Goal: Task Accomplishment & Management: Manage account settings

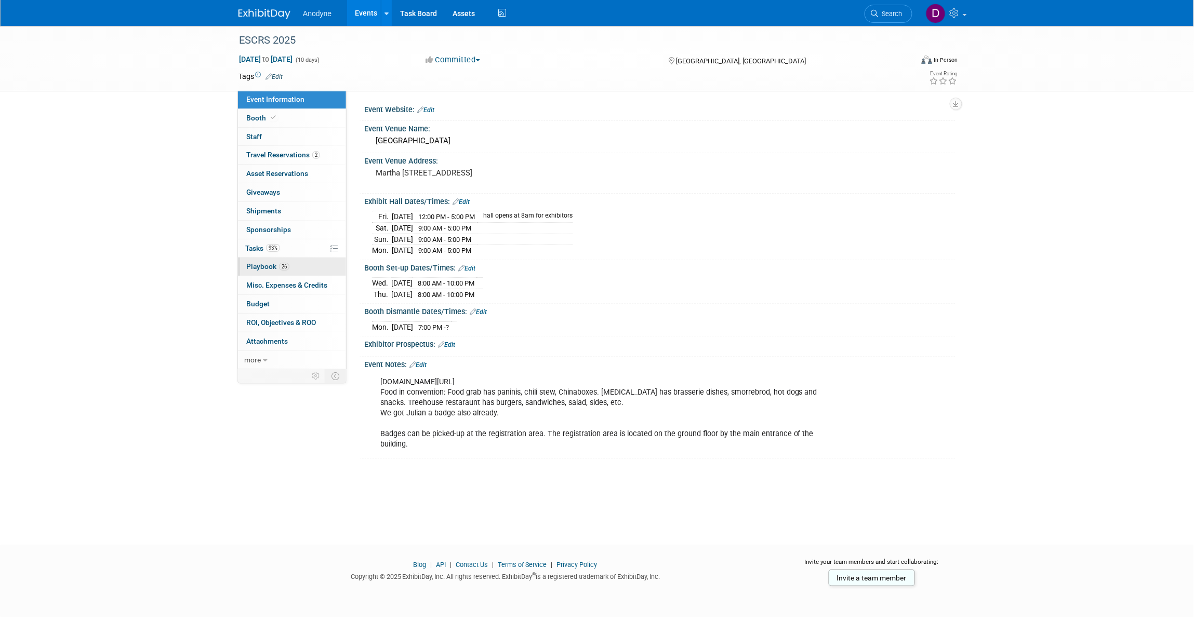
click at [307, 270] on link "26 Playbook 26" at bounding box center [292, 267] width 108 height 18
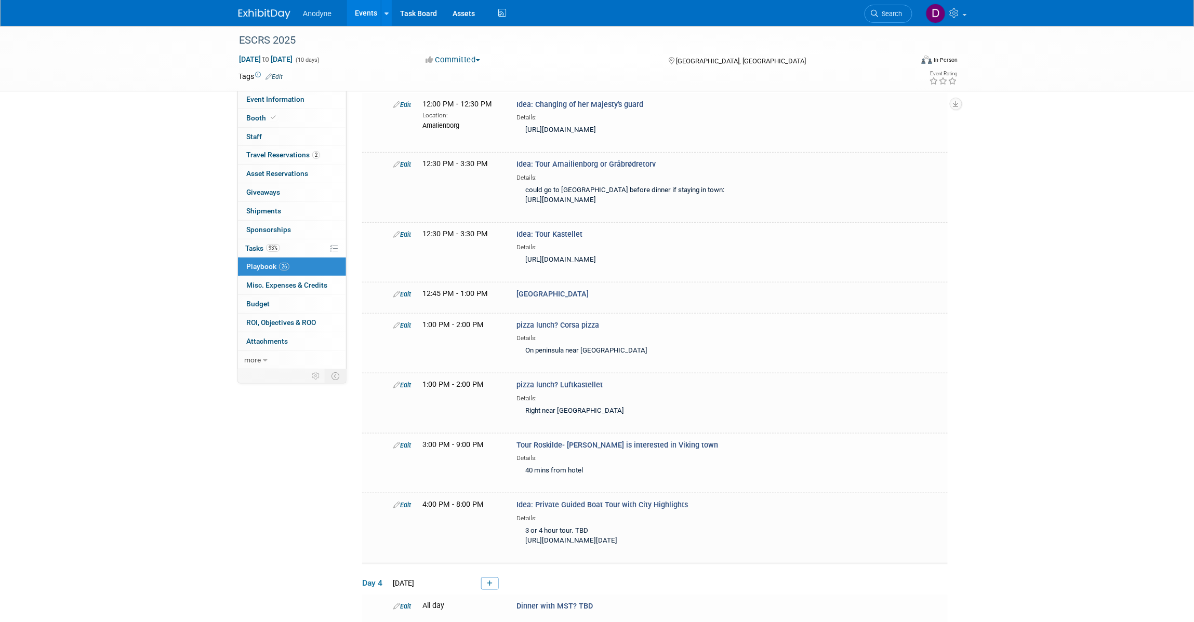
scroll to position [195, 0]
drag, startPoint x: 658, startPoint y: 183, endPoint x: 606, endPoint y: 182, distance: 51.5
click at [606, 182] on div "Idea: Tour Amailienborg or Gråbrødretorv Details: could go to Gråbrødretorv bef…" at bounding box center [650, 184] width 283 height 50
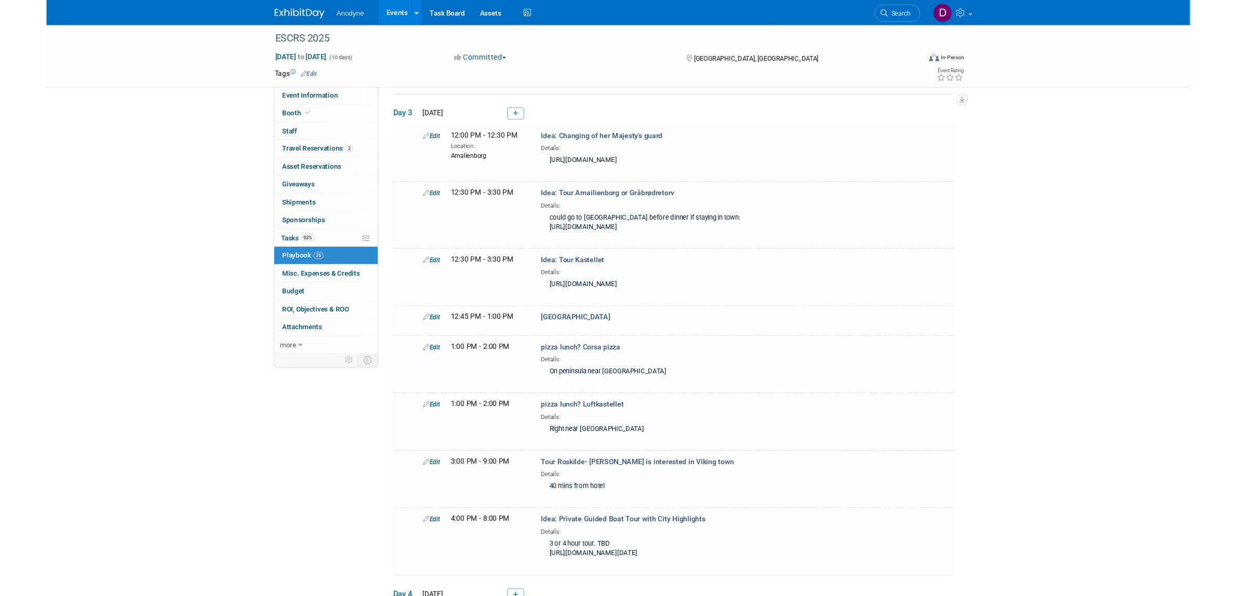
scroll to position [130, 0]
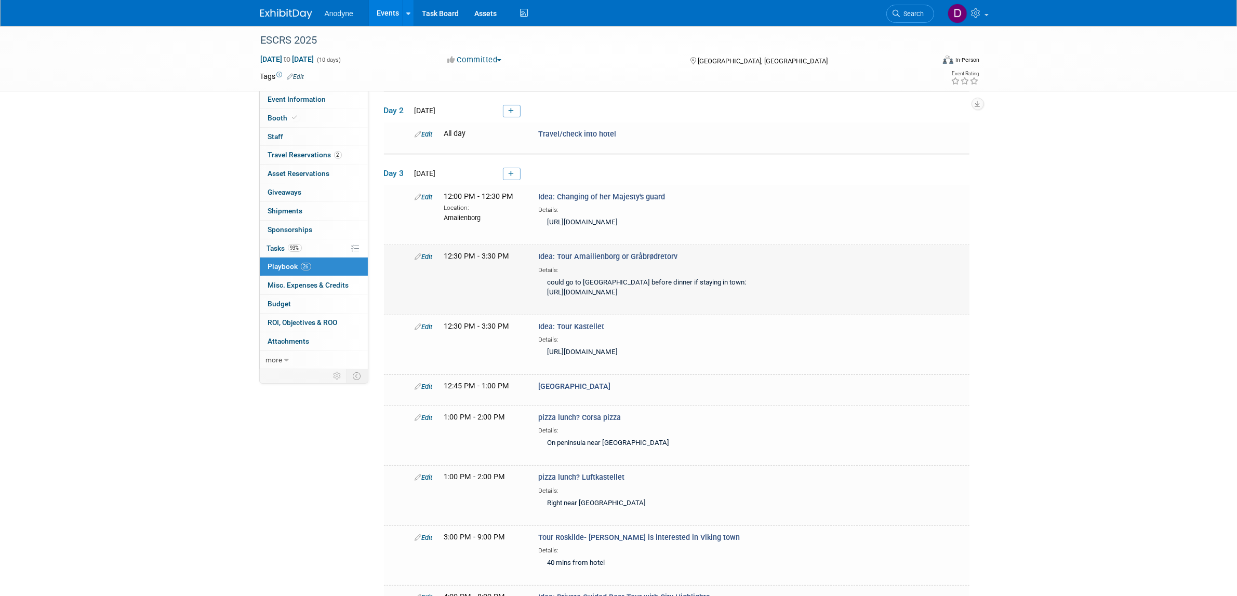
scroll to position [109, 0]
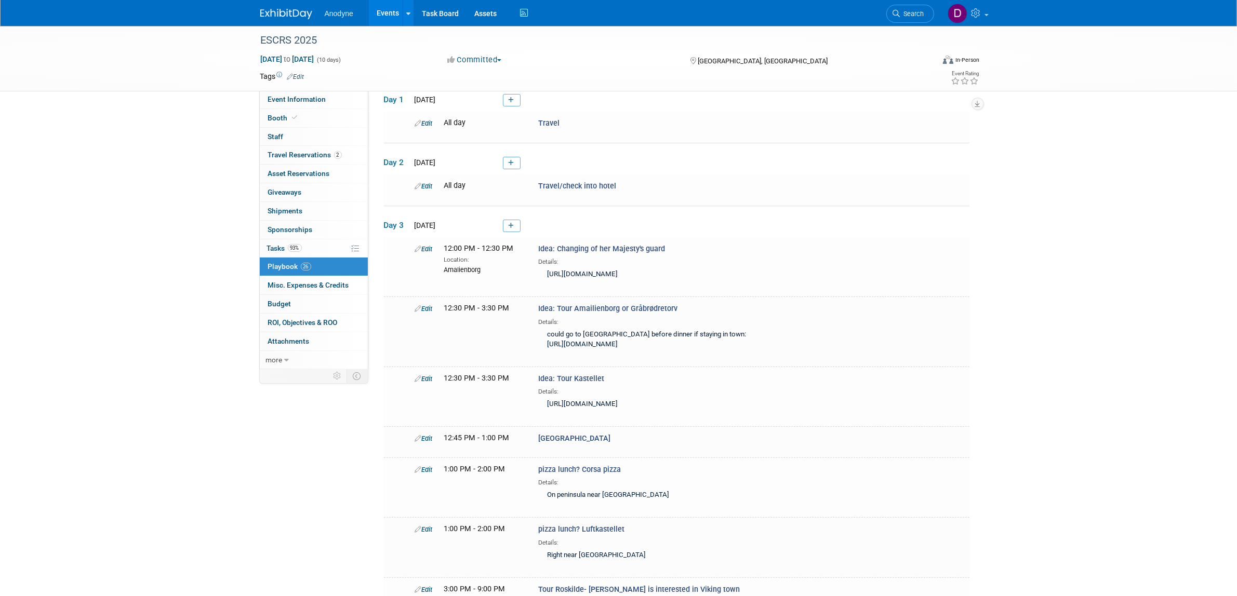
scroll to position [44, 0]
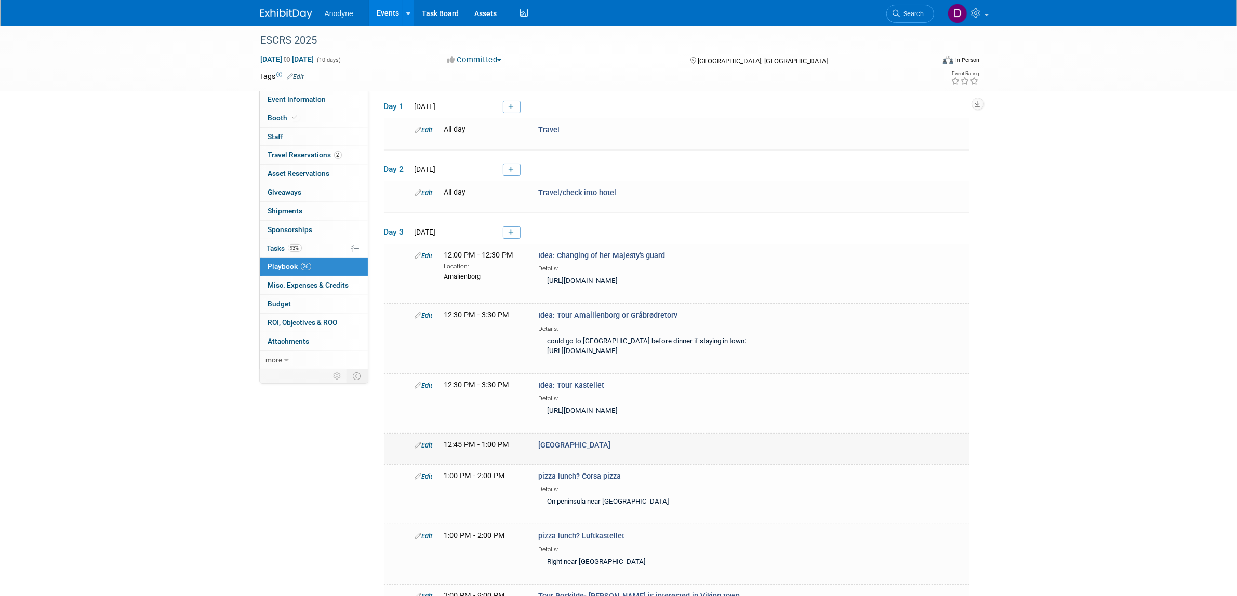
click at [427, 449] on link "Edit" at bounding box center [424, 446] width 18 height 8
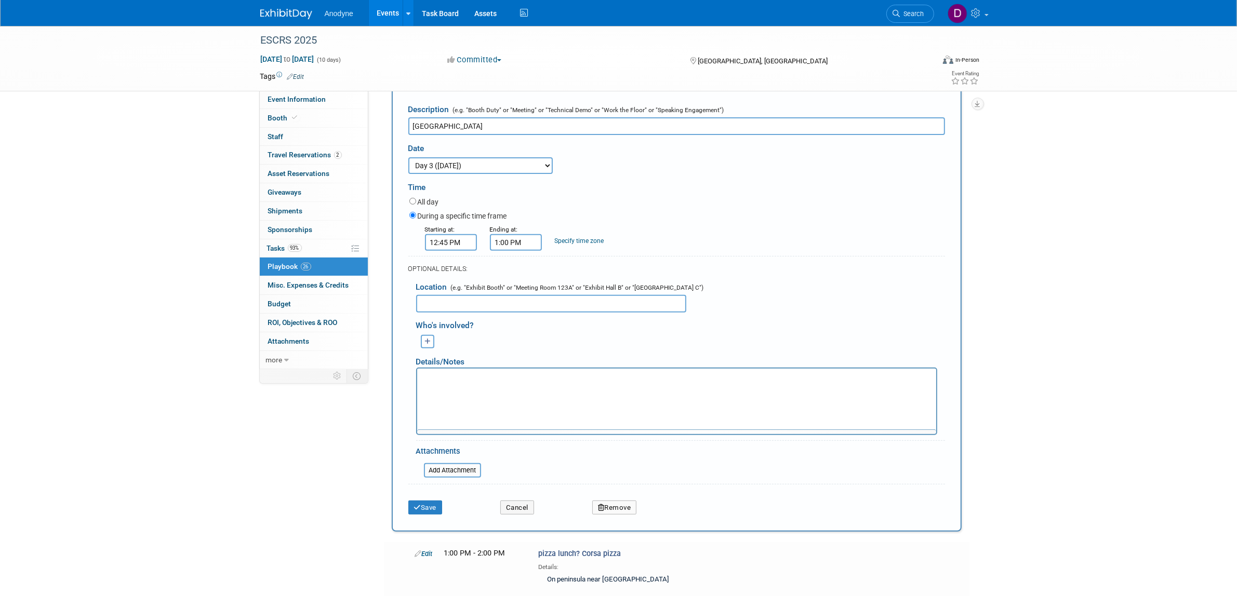
scroll to position [0, 0]
click at [447, 251] on input "12:45 PM" at bounding box center [451, 242] width 52 height 17
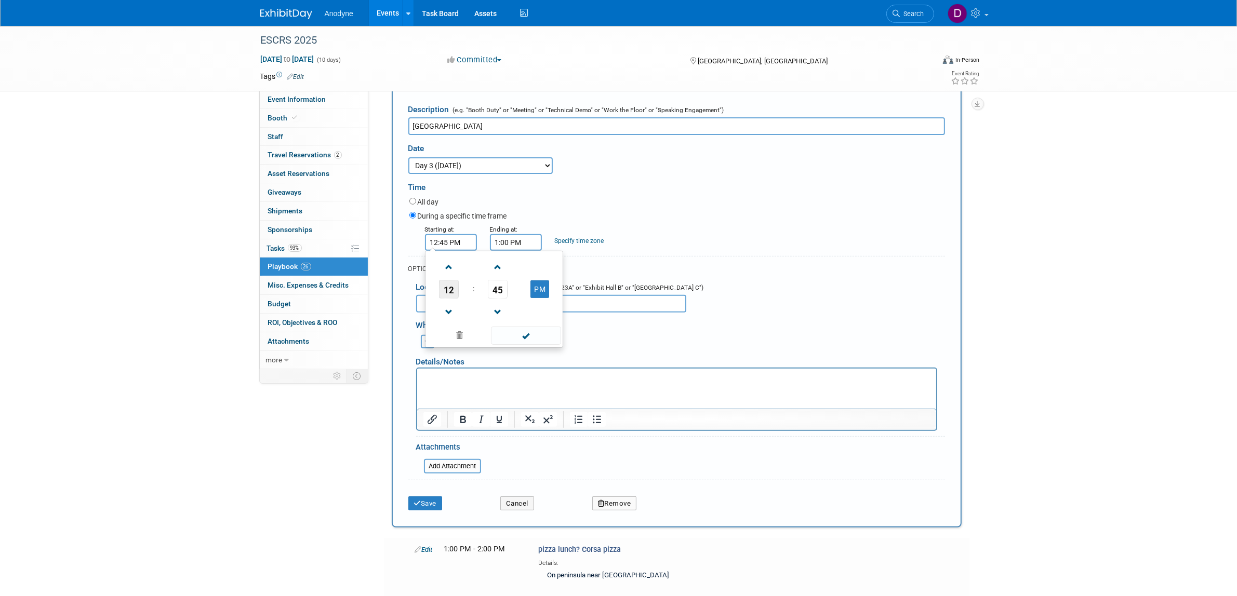
click at [450, 299] on span "12" at bounding box center [449, 289] width 20 height 19
click at [504, 338] on td "10" at bounding box center [510, 324] width 33 height 28
click at [499, 299] on span "45" at bounding box center [498, 289] width 20 height 19
click at [506, 310] on td "30" at bounding box center [510, 296] width 33 height 28
click at [539, 298] on button "PM" at bounding box center [539, 290] width 19 height 18
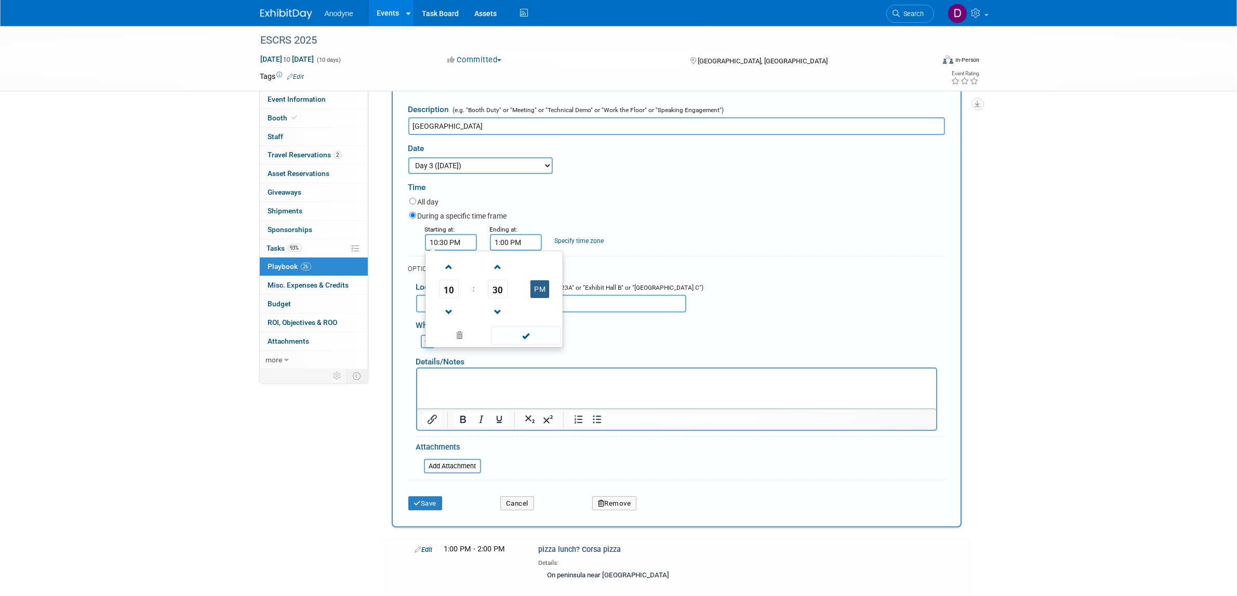
type input "10:30 AM"
click at [528, 345] on span at bounding box center [526, 336] width 70 height 18
click at [525, 251] on input "1:00 PM" at bounding box center [516, 242] width 52 height 17
click at [515, 299] on span "01" at bounding box center [514, 289] width 20 height 19
click at [606, 338] on td "11" at bounding box center [608, 324] width 33 height 28
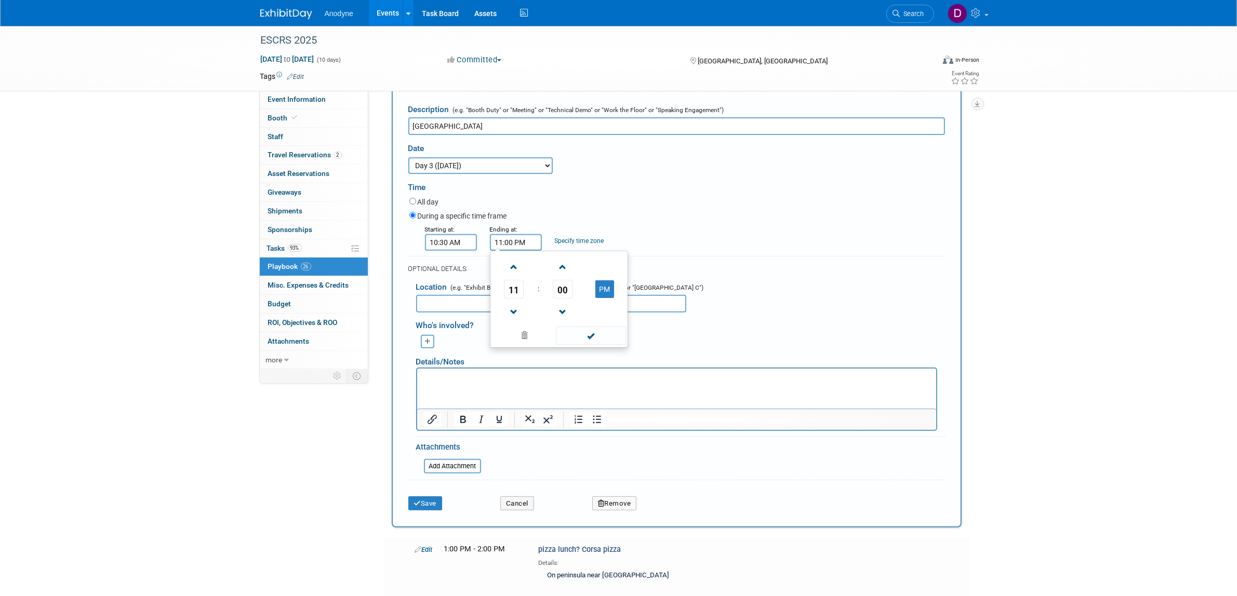
drag, startPoint x: 565, startPoint y: 331, endPoint x: 577, endPoint y: 339, distance: 14.3
click at [565, 325] on table "11 : 00 PM" at bounding box center [558, 290] width 133 height 72
click at [558, 299] on span "00" at bounding box center [563, 289] width 20 height 19
drag, startPoint x: 564, startPoint y: 329, endPoint x: 577, endPoint y: 338, distance: 15.6
click at [565, 310] on td "30" at bounding box center [575, 296] width 33 height 28
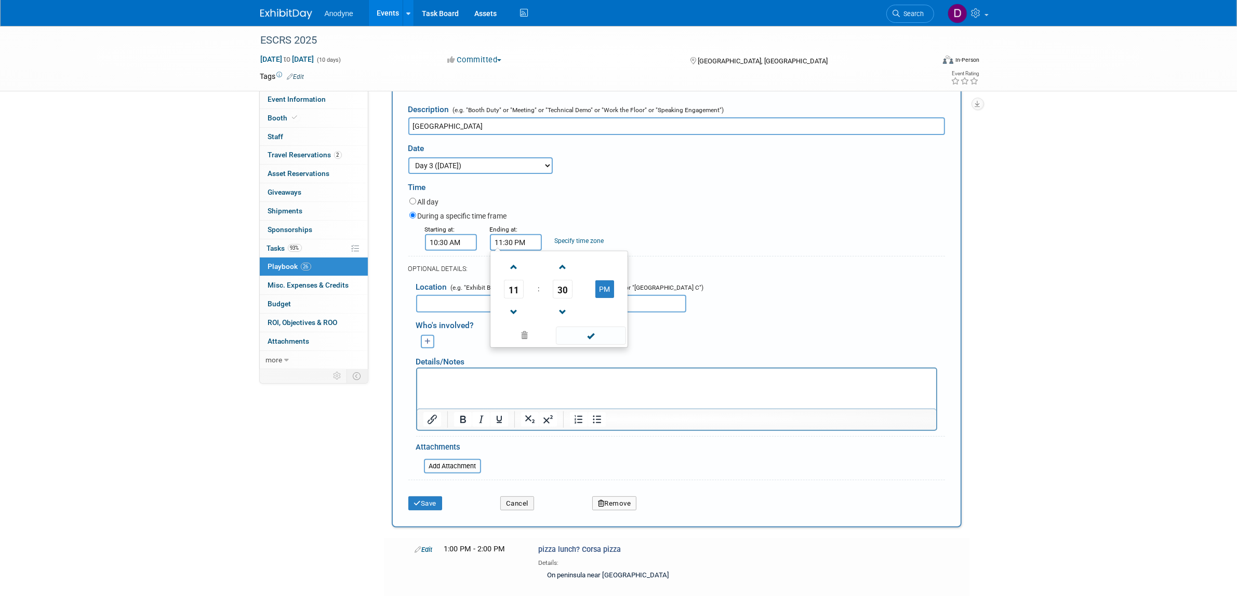
click at [593, 299] on td "PM" at bounding box center [604, 289] width 41 height 19
click at [600, 298] on button "PM" at bounding box center [604, 290] width 19 height 18
type input "11:30 AM"
click at [593, 345] on span at bounding box center [591, 336] width 70 height 18
click at [450, 251] on input "10:30 AM" at bounding box center [451, 242] width 52 height 17
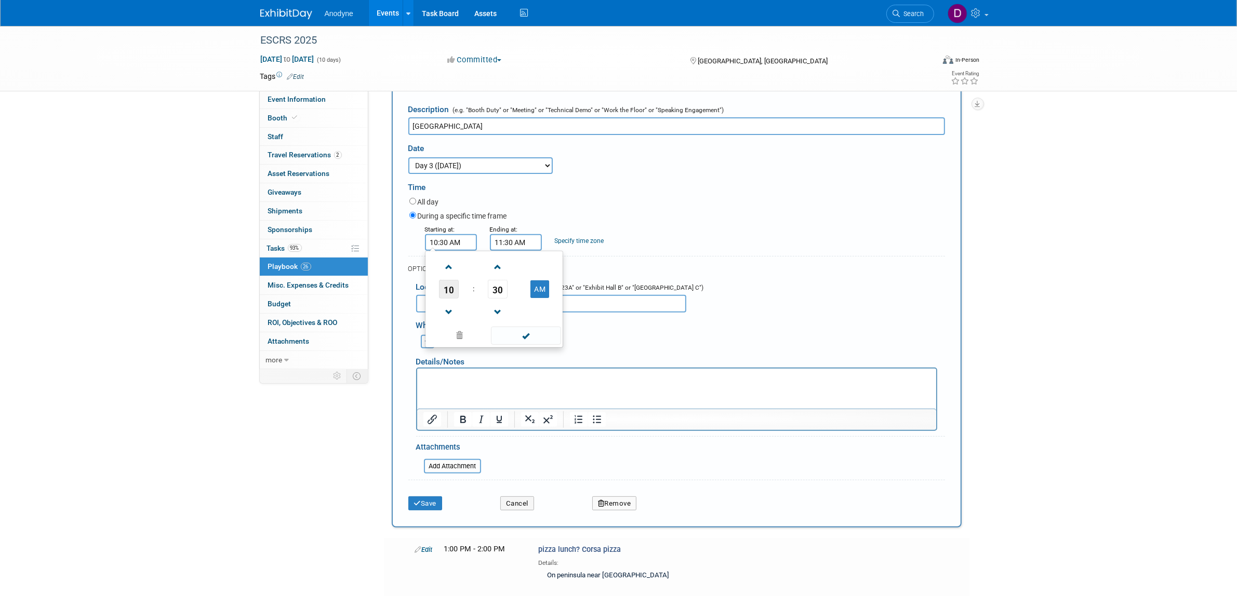
click at [448, 299] on span "10" at bounding box center [449, 289] width 20 height 19
click at [532, 338] on td "11" at bounding box center [543, 324] width 33 height 28
click at [499, 299] on span "30" at bounding box center [498, 289] width 20 height 19
drag, startPoint x: 438, startPoint y: 302, endPoint x: 494, endPoint y: 314, distance: 56.9
click at [439, 282] on td "00" at bounding box center [444, 268] width 33 height 28
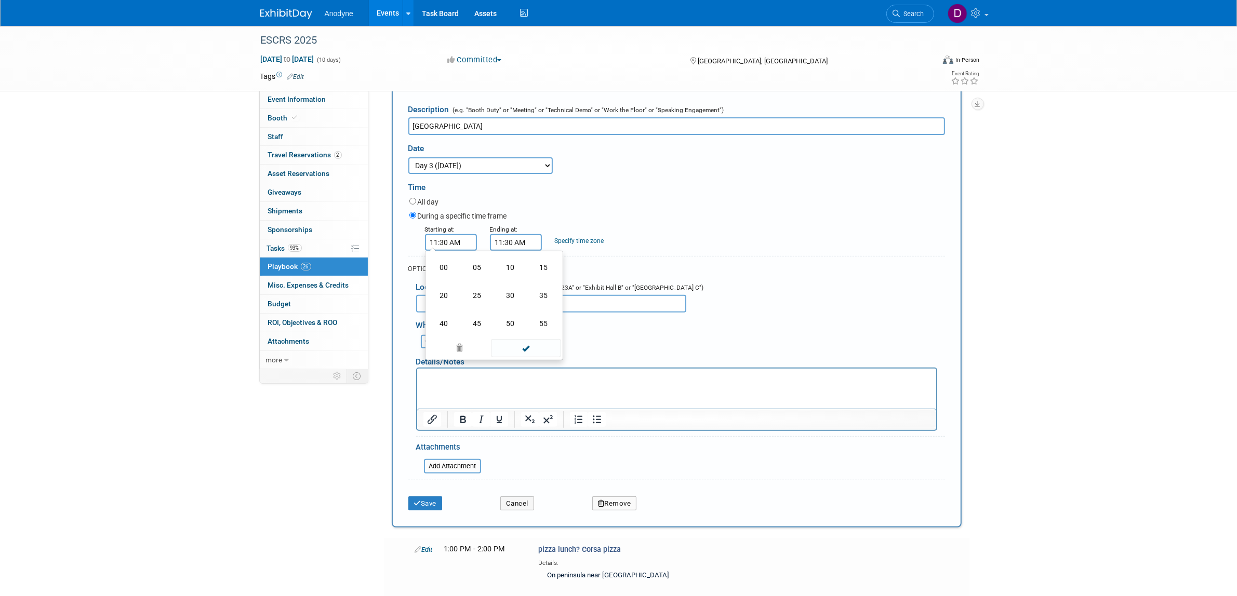
type input "11:00 AM"
click at [523, 251] on input "11:30 AM" at bounding box center [516, 242] width 52 height 17
click at [514, 299] on span "11" at bounding box center [514, 289] width 20 height 19
click at [508, 282] on td "12" at bounding box center [508, 268] width 33 height 28
click at [556, 299] on span "30" at bounding box center [563, 289] width 20 height 19
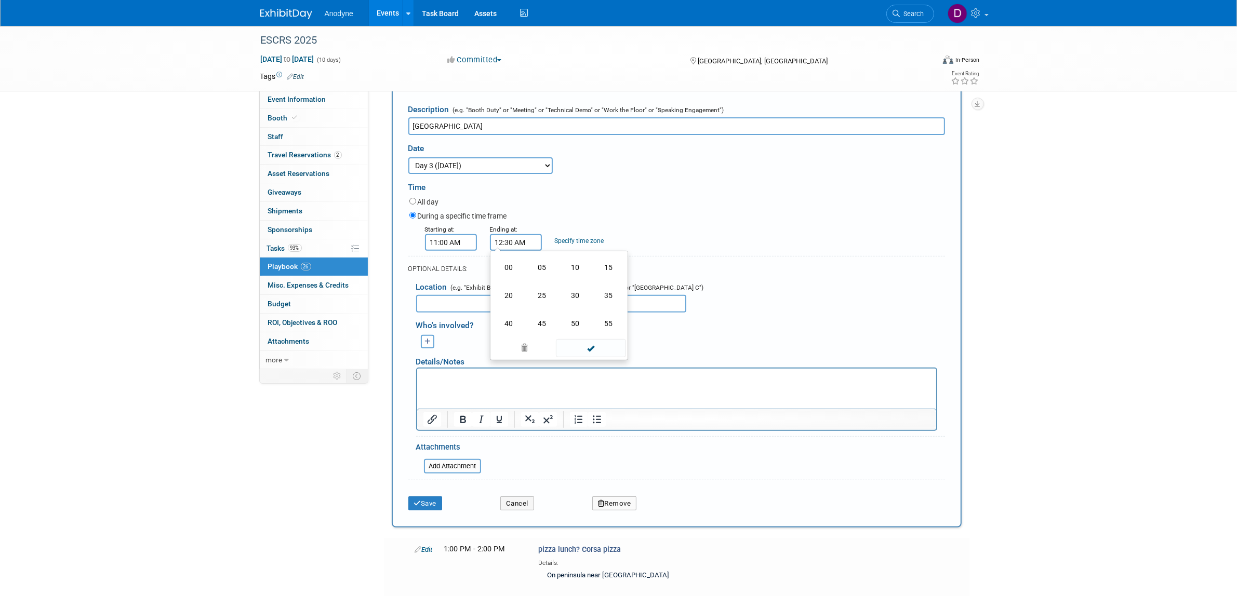
click at [518, 282] on td "00" at bounding box center [508, 268] width 33 height 28
click at [601, 298] on button "AM" at bounding box center [604, 290] width 19 height 18
type input "12:00 PM"
click at [595, 345] on span at bounding box center [591, 336] width 70 height 18
drag, startPoint x: 438, startPoint y: 533, endPoint x: 593, endPoint y: 514, distance: 155.9
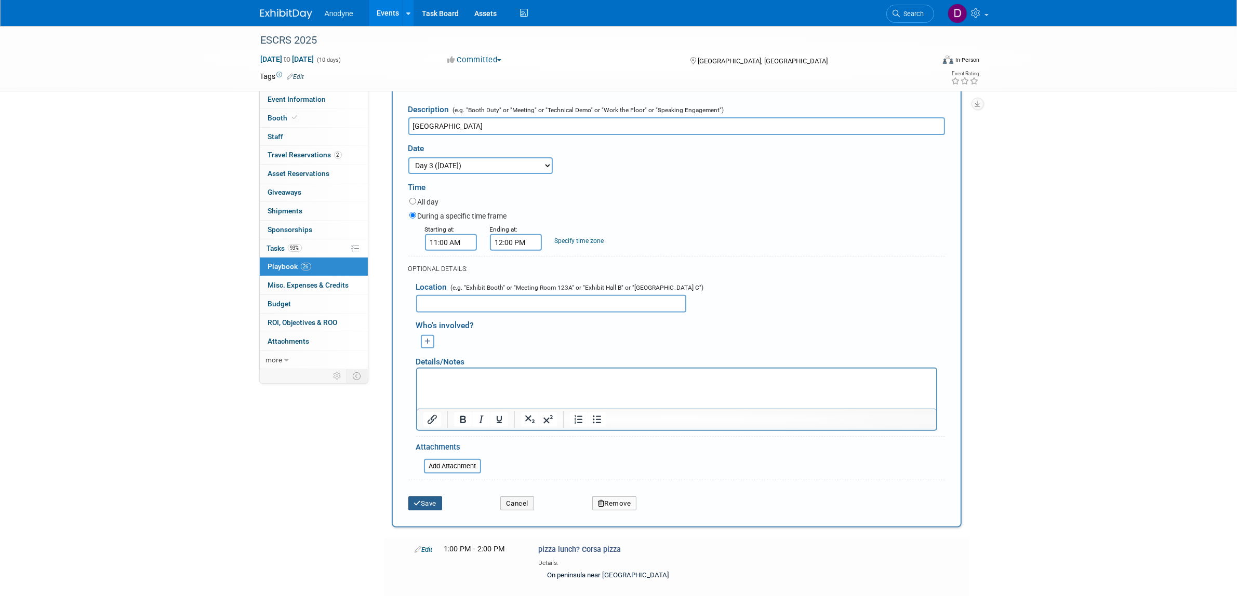
click at [439, 511] on button "Save" at bounding box center [425, 504] width 34 height 15
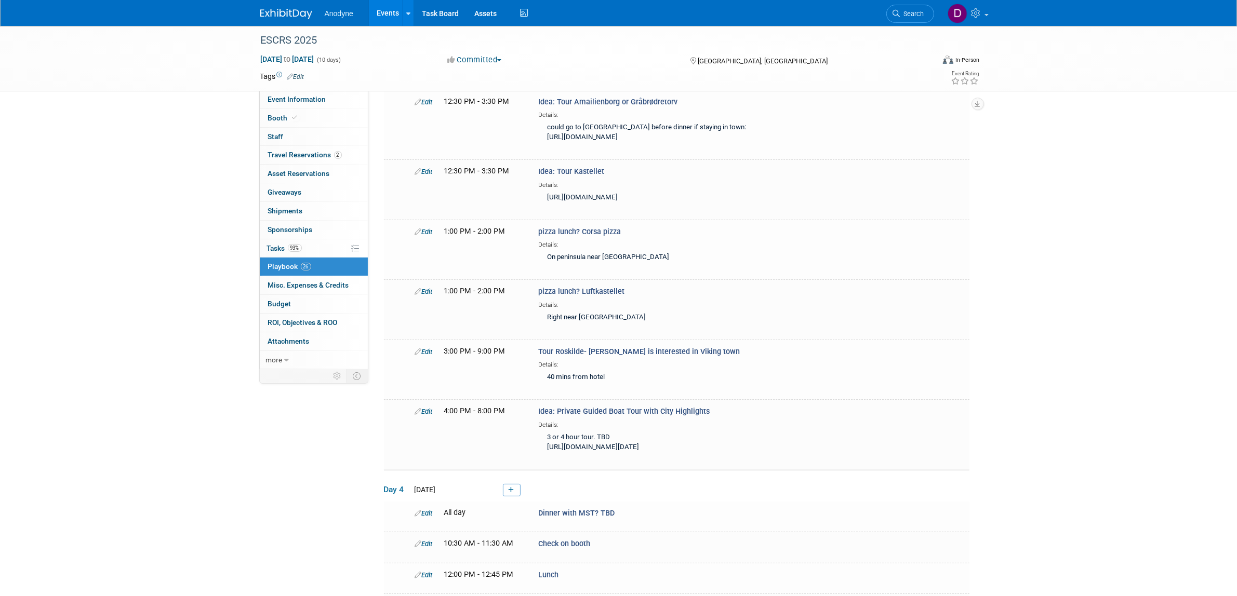
scroll to position [352, 0]
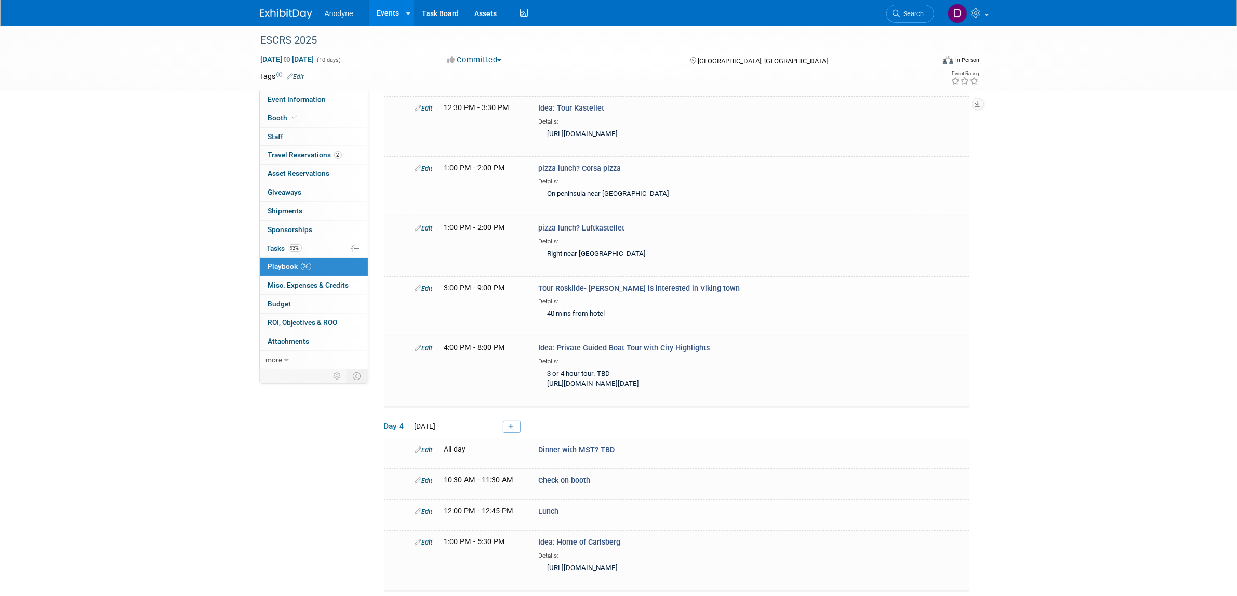
click at [1162, 407] on div "ESCRS 2025 Sep 8, 2025 to Sep 17, 2025 (10 days) Sep 8, 2025 to Sep 17, 2025 Co…" at bounding box center [618, 539] width 1237 height 1731
click at [430, 292] on link "Edit" at bounding box center [424, 289] width 18 height 8
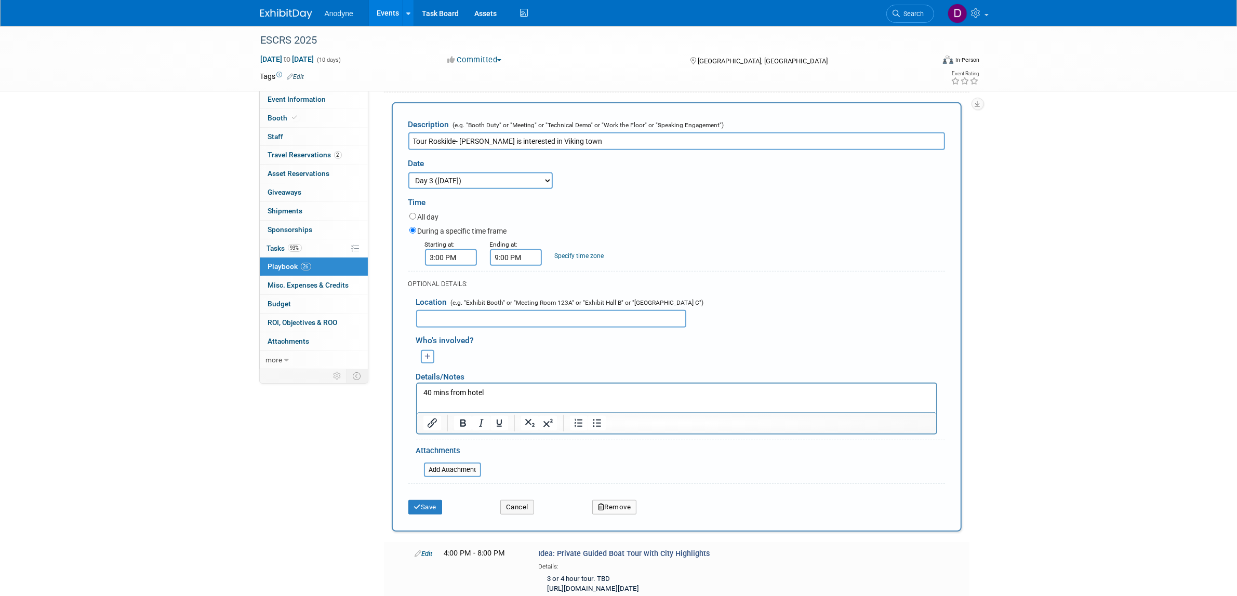
scroll to position [547, 0]
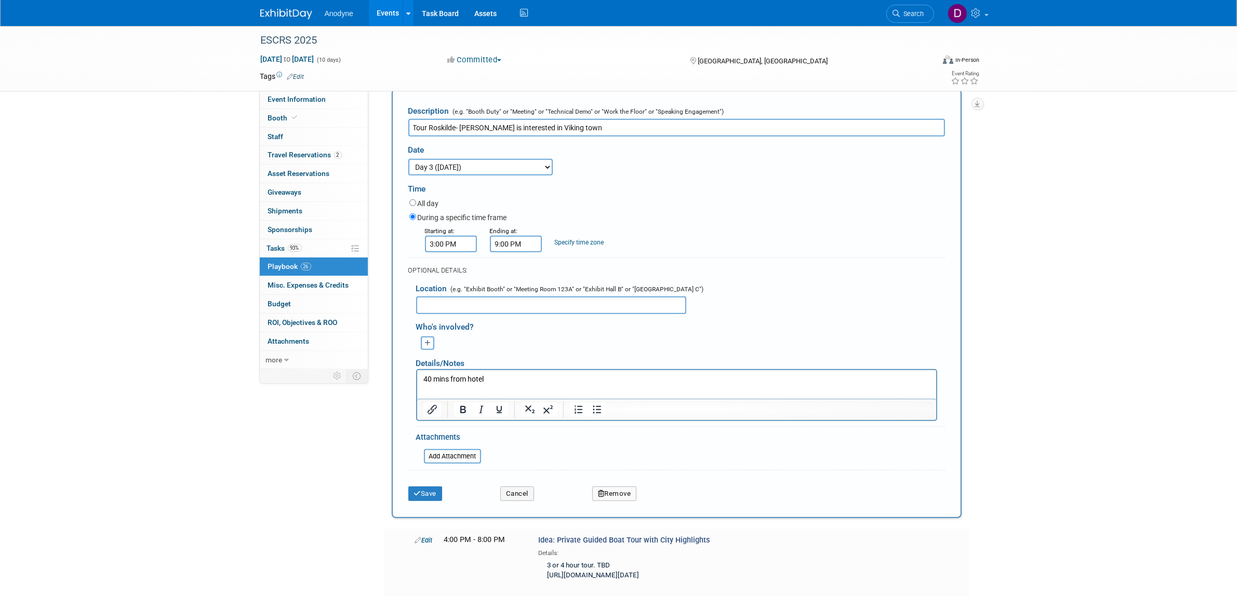
drag, startPoint x: 525, startPoint y: 161, endPoint x: 461, endPoint y: 161, distance: 63.9
click at [461, 137] on input "Tour Roskilde- Kirk is interested in Viking town" at bounding box center [676, 128] width 537 height 18
type input "Tour Roskilde- Viking town"
click at [435, 501] on button "Save" at bounding box center [425, 494] width 34 height 15
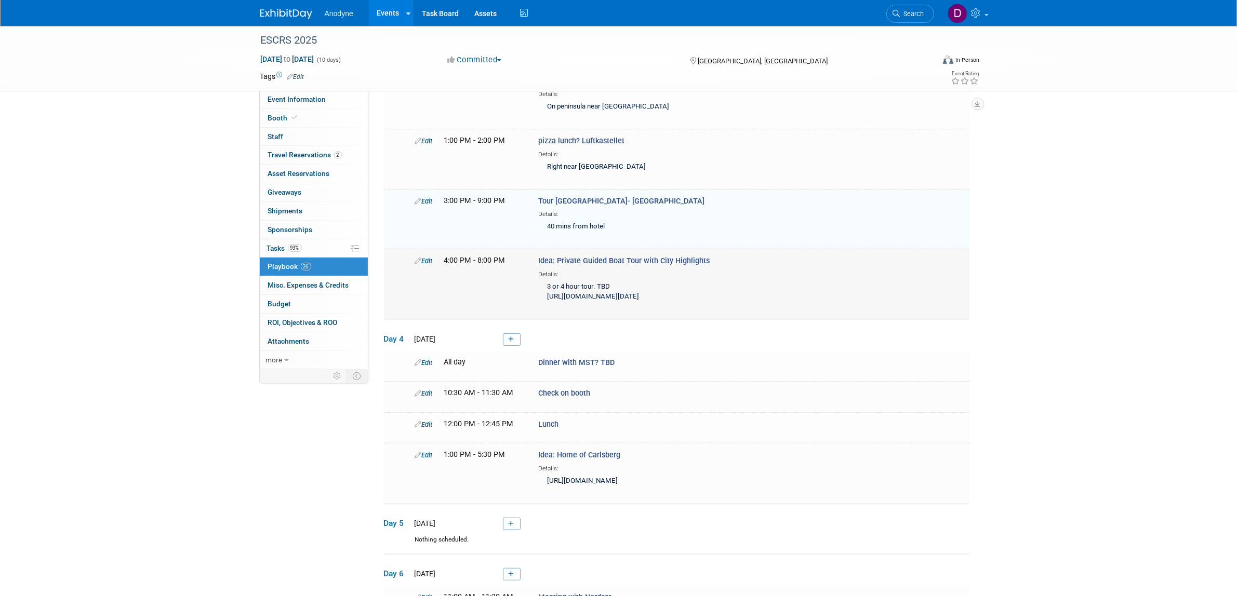
scroll to position [405, 0]
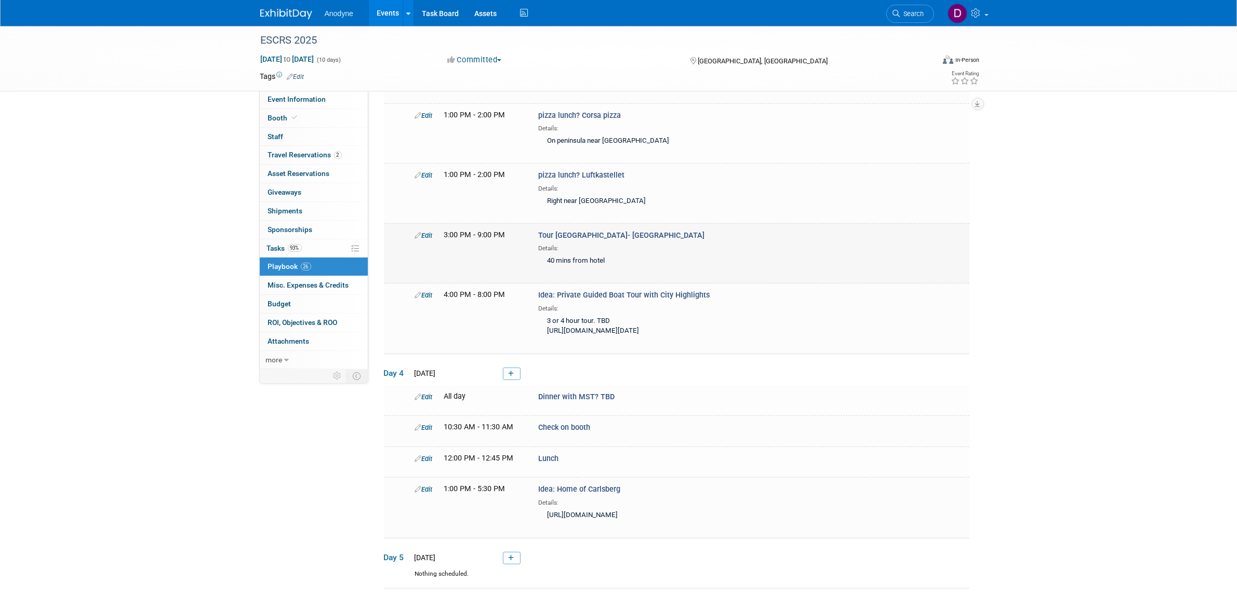
click at [428, 239] on link "Edit" at bounding box center [424, 236] width 18 height 8
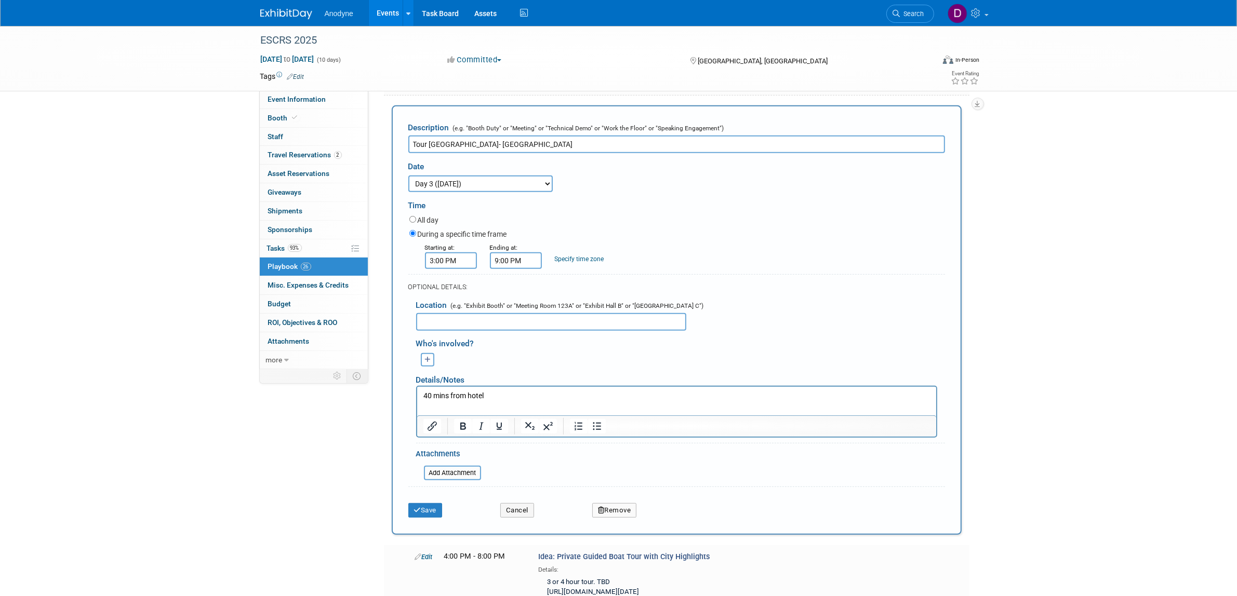
scroll to position [547, 0]
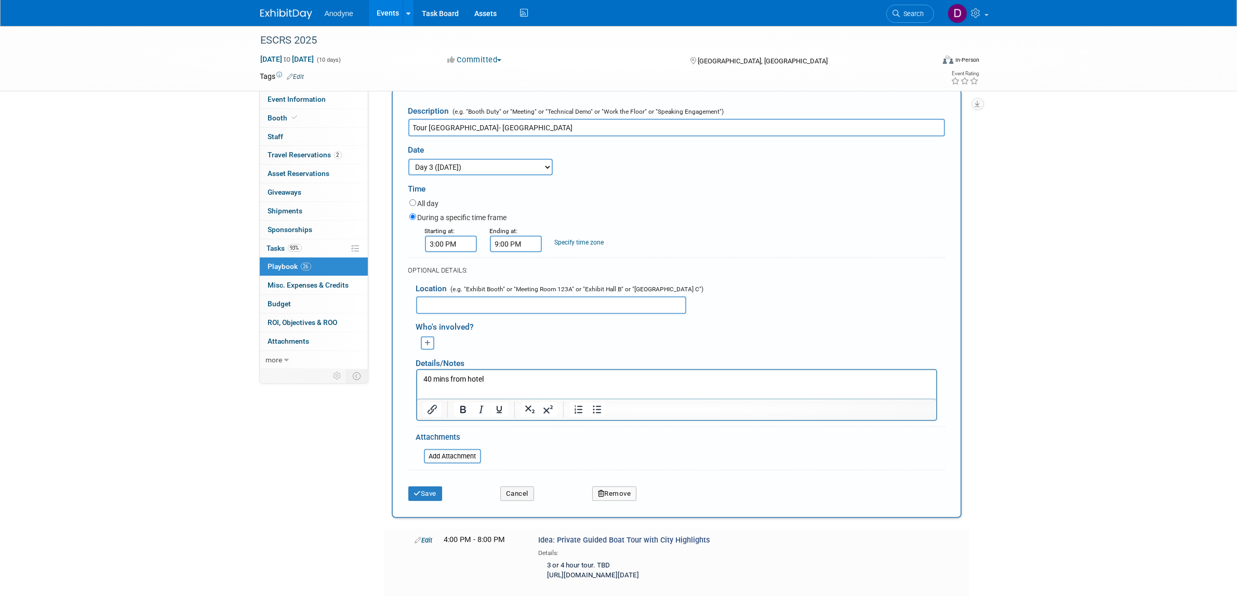
click at [490, 378] on p "40 mins from hotel" at bounding box center [676, 379] width 507 height 10
click at [437, 501] on button "Save" at bounding box center [425, 494] width 34 height 15
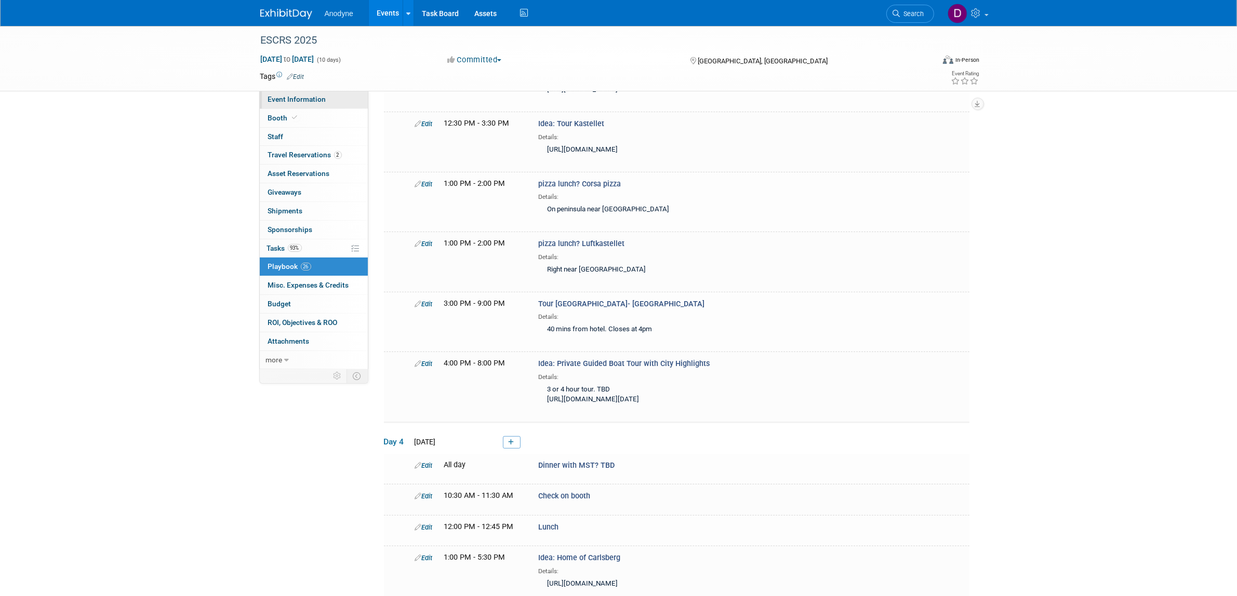
scroll to position [275, 0]
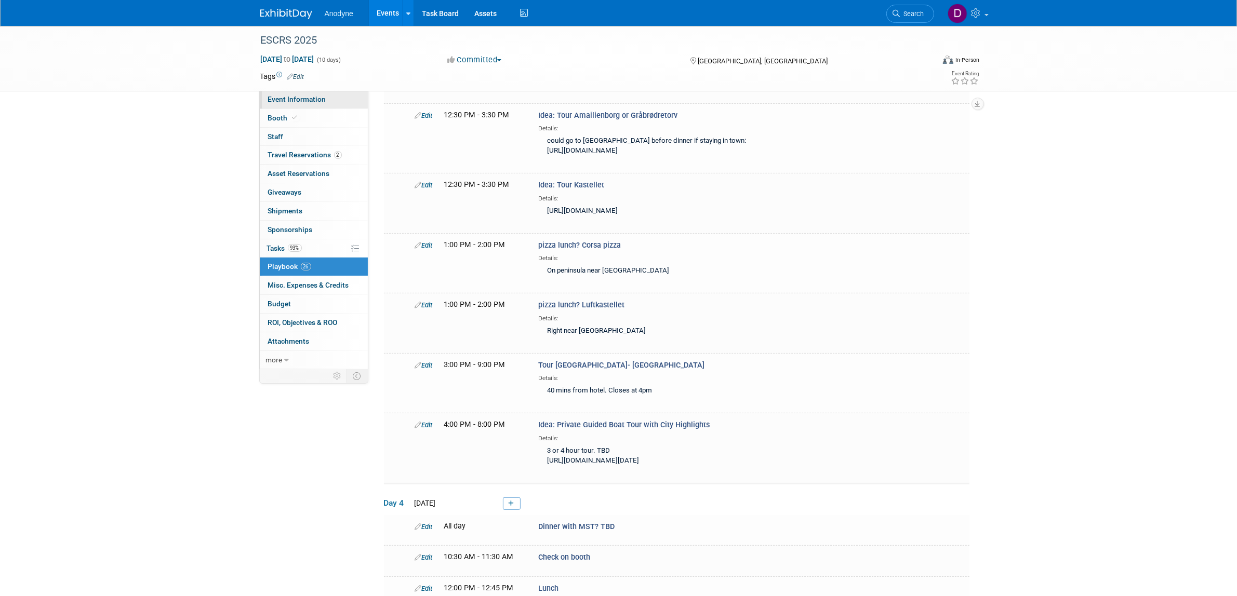
click at [286, 95] on span "Event Information" at bounding box center [297, 99] width 58 height 8
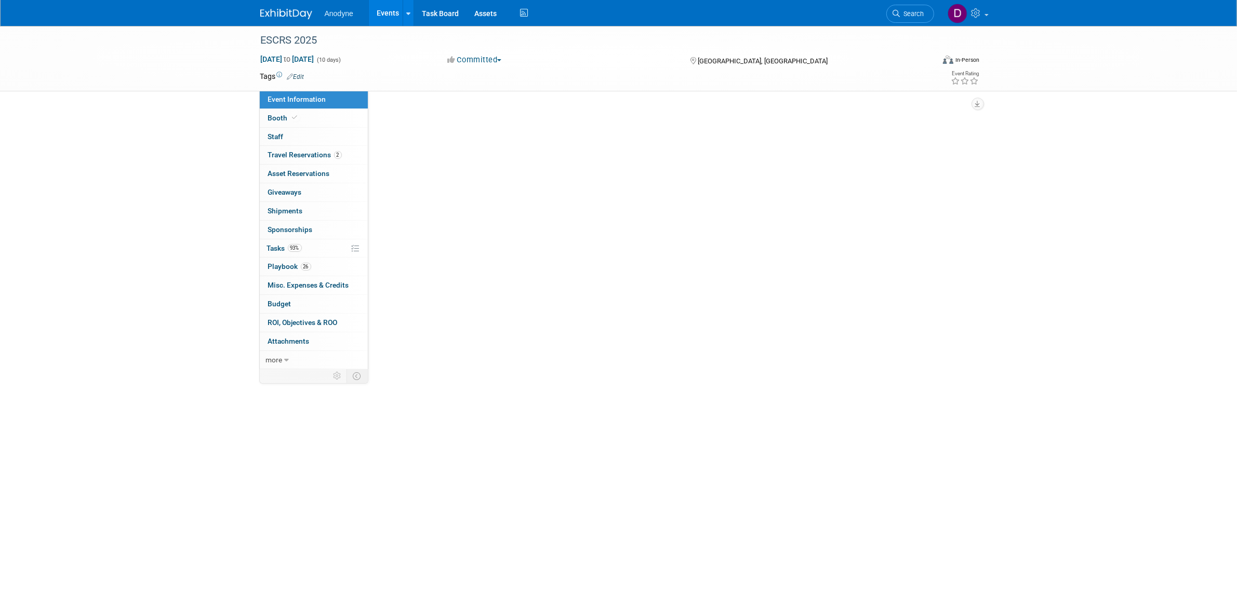
scroll to position [0, 0]
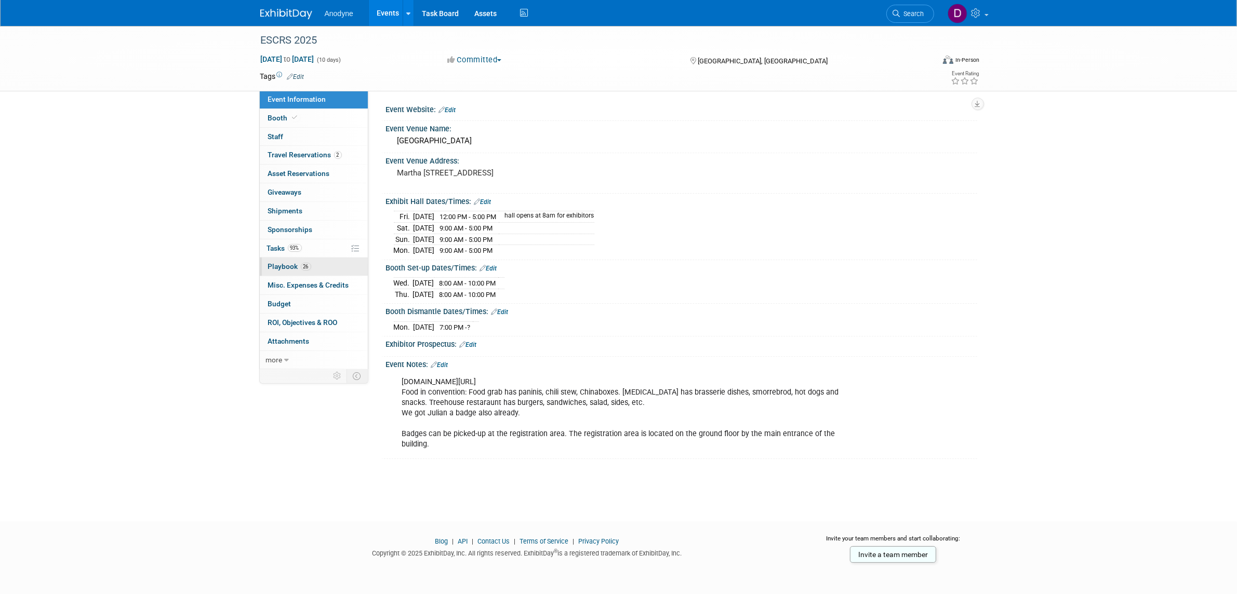
click at [326, 266] on link "26 Playbook 26" at bounding box center [314, 267] width 108 height 18
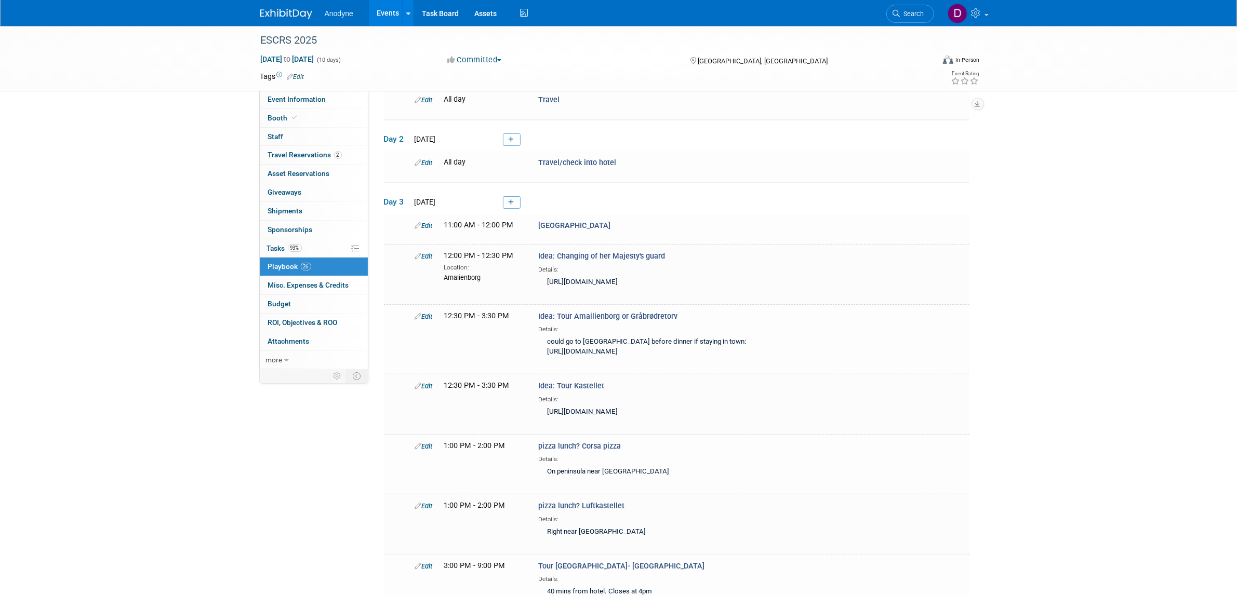
scroll to position [65, 0]
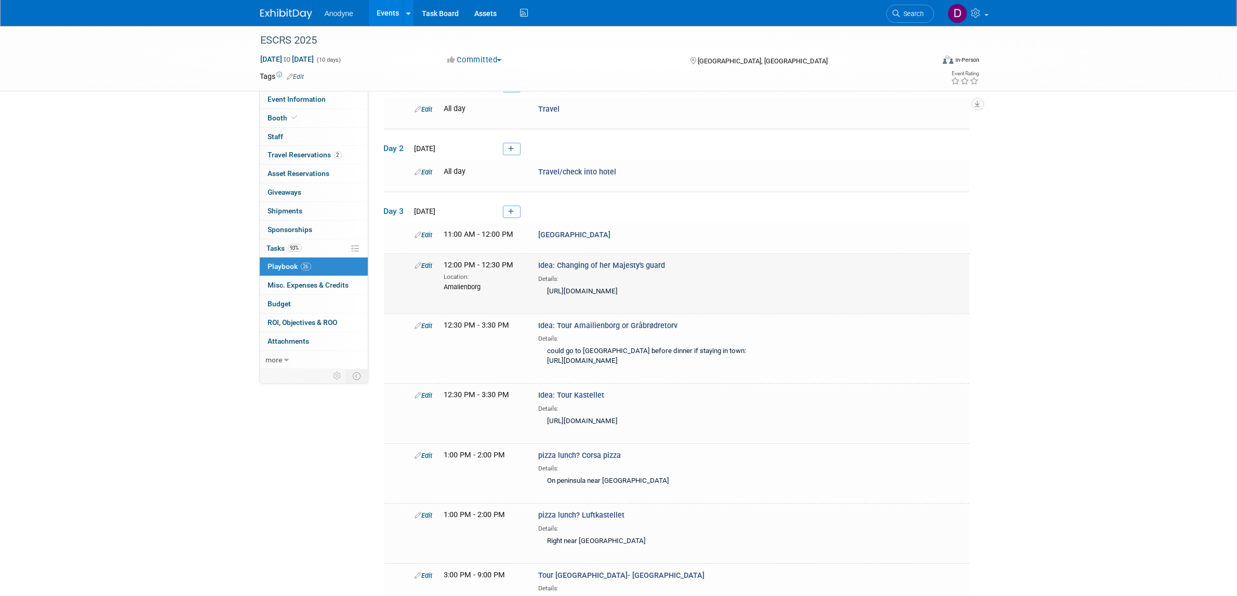
click at [967, 278] on div "Edit 12:00 PM - 12:30 PM Location: Amalienborg Idea: Changing of her Majesty's …" at bounding box center [689, 280] width 565 height 40
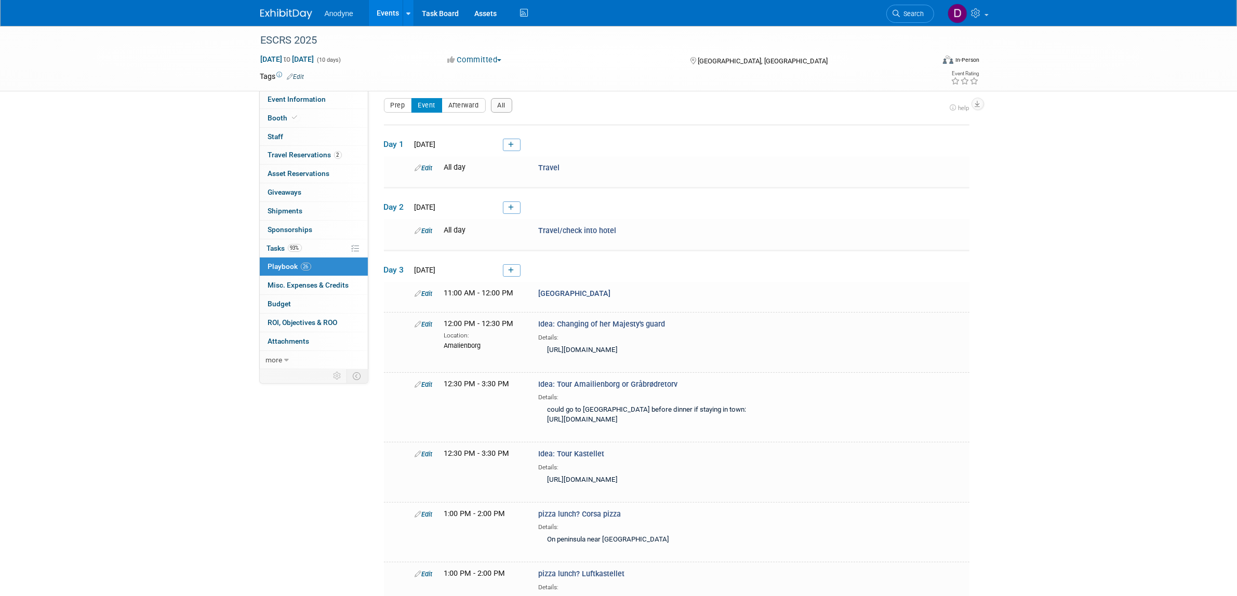
scroll to position [0, 0]
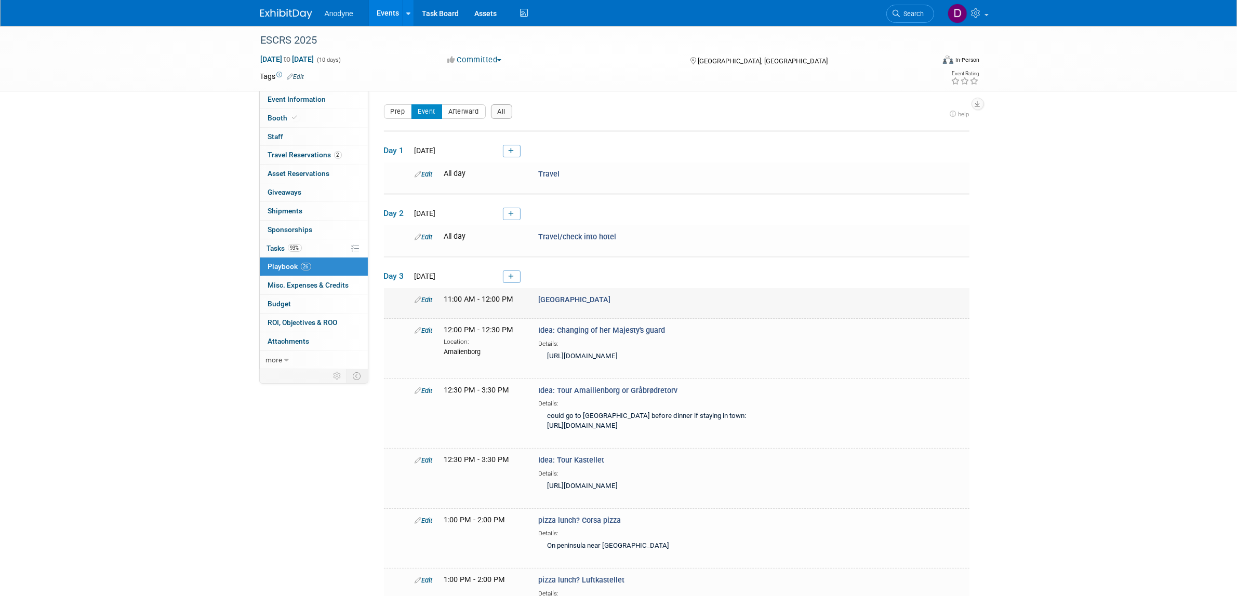
click at [424, 299] on link "Edit" at bounding box center [424, 300] width 18 height 8
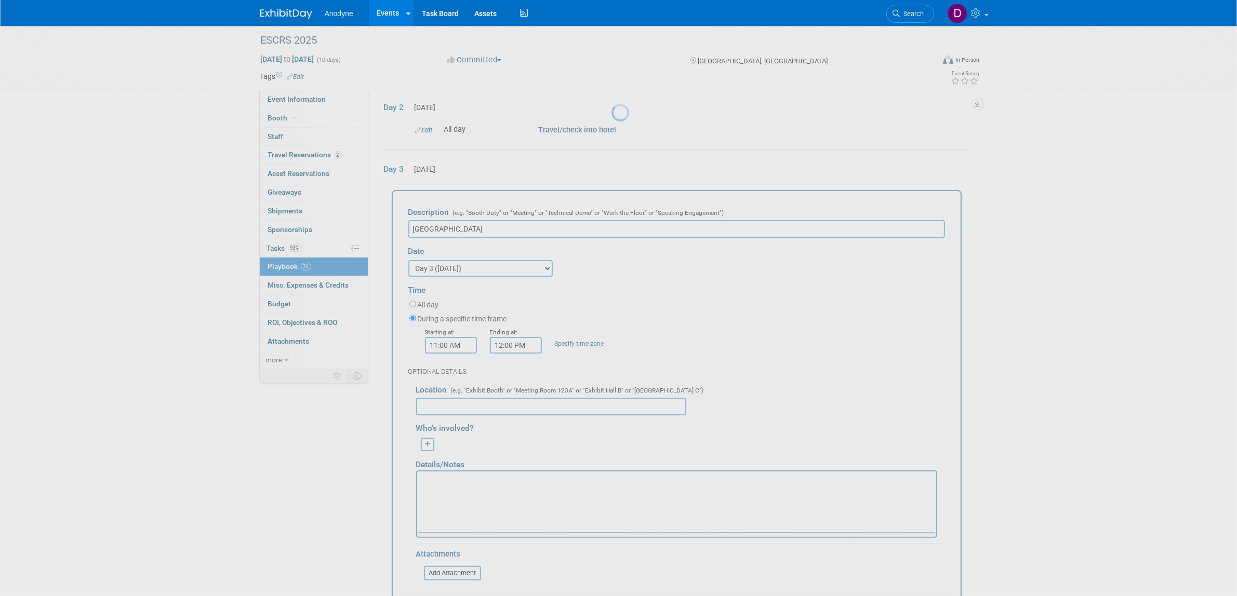
scroll to position [170, 0]
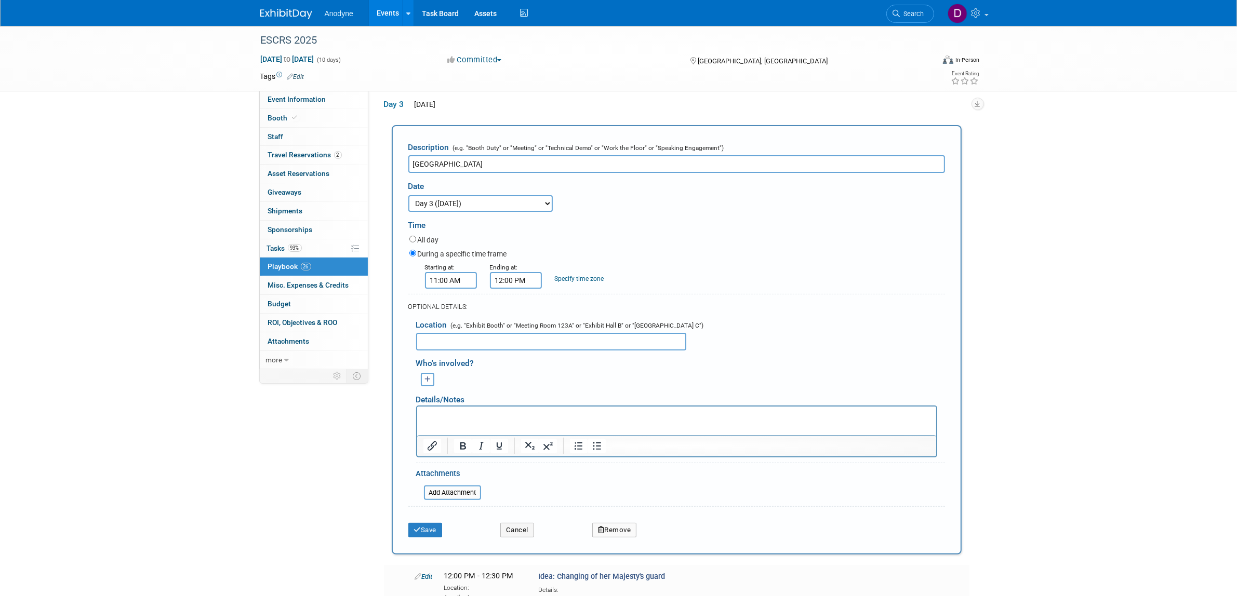
click at [468, 201] on select "3 days before the event starts (Sep 5, 2025) 2 days before the event starts (Se…" at bounding box center [480, 203] width 144 height 17
select select "1_2"
click at [408, 195] on select "3 days before the event starts (Sep 5, 2025) 2 days before the event starts (Se…" at bounding box center [480, 203] width 144 height 17
click at [497, 173] on div "Date" at bounding box center [515, 184] width 215 height 22
click at [500, 166] on input "Green lighthouse" at bounding box center [676, 164] width 537 height 18
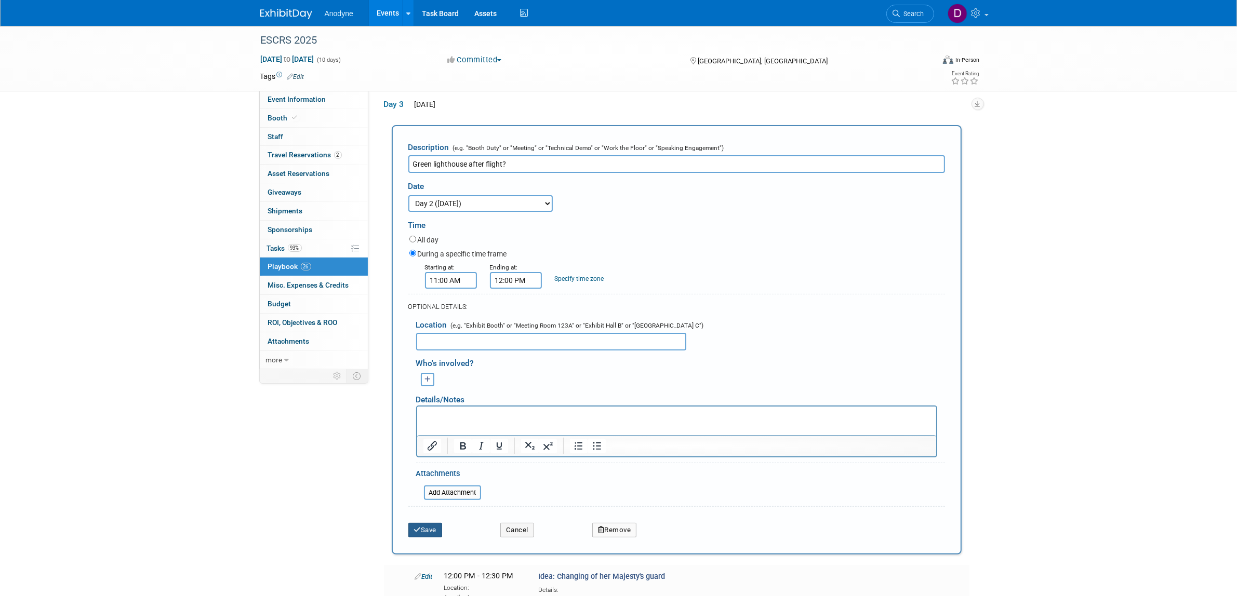
type input "Green lighthouse after flight?"
click at [429, 523] on button "Save" at bounding box center [425, 530] width 34 height 15
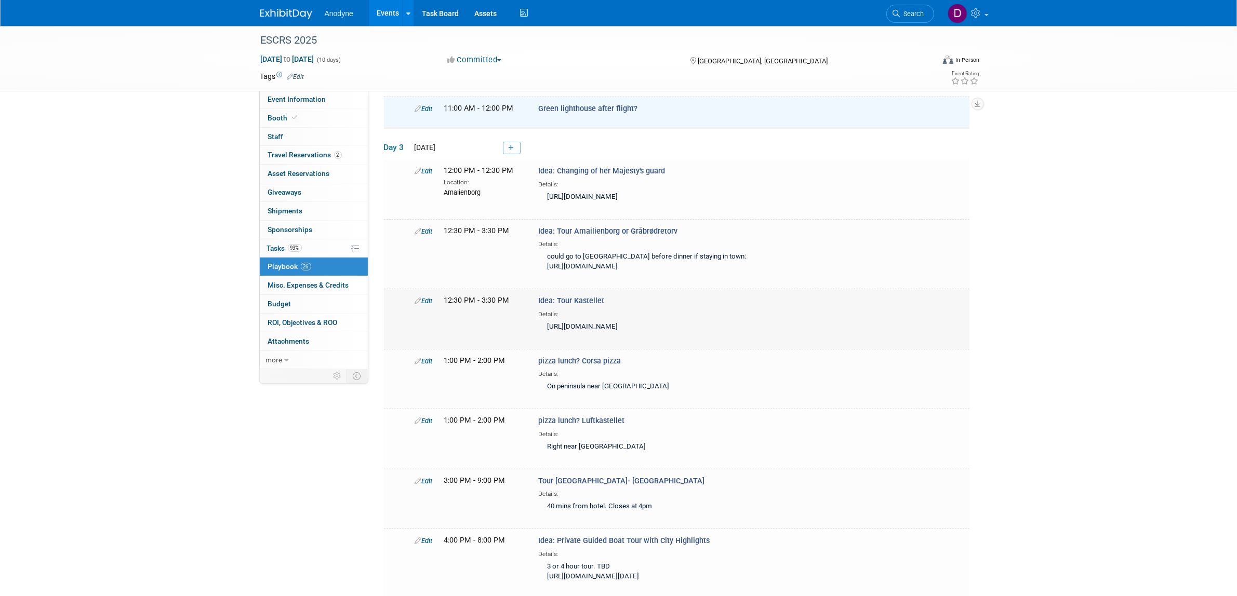
scroll to position [190, 0]
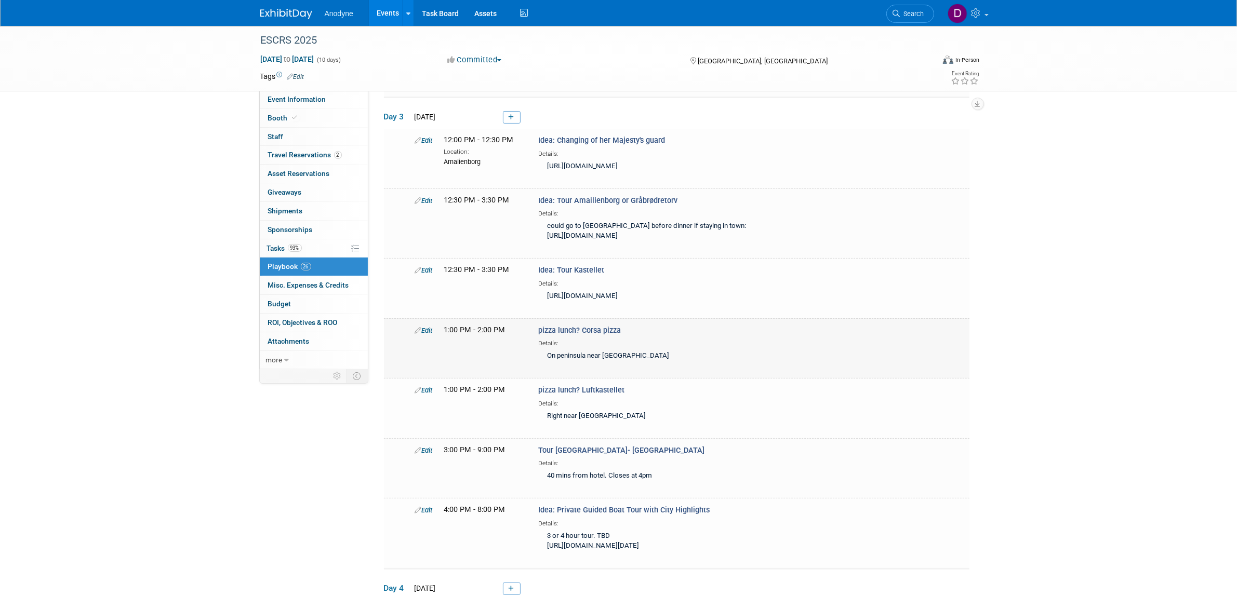
click at [431, 335] on link "Edit" at bounding box center [424, 331] width 18 height 8
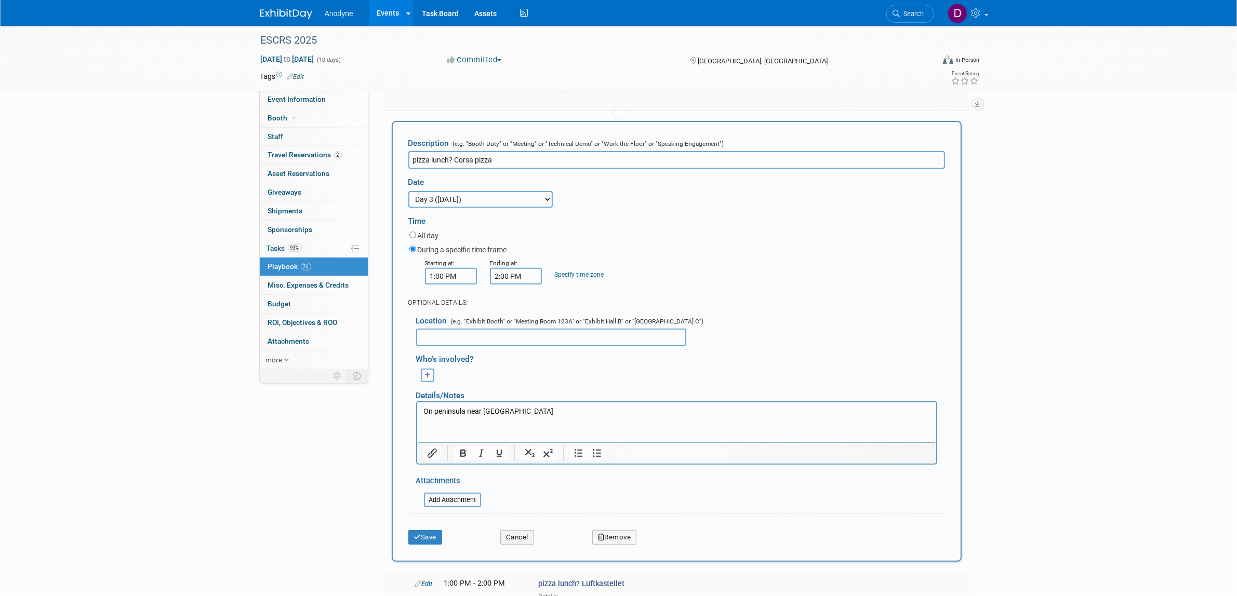
scroll to position [429, 0]
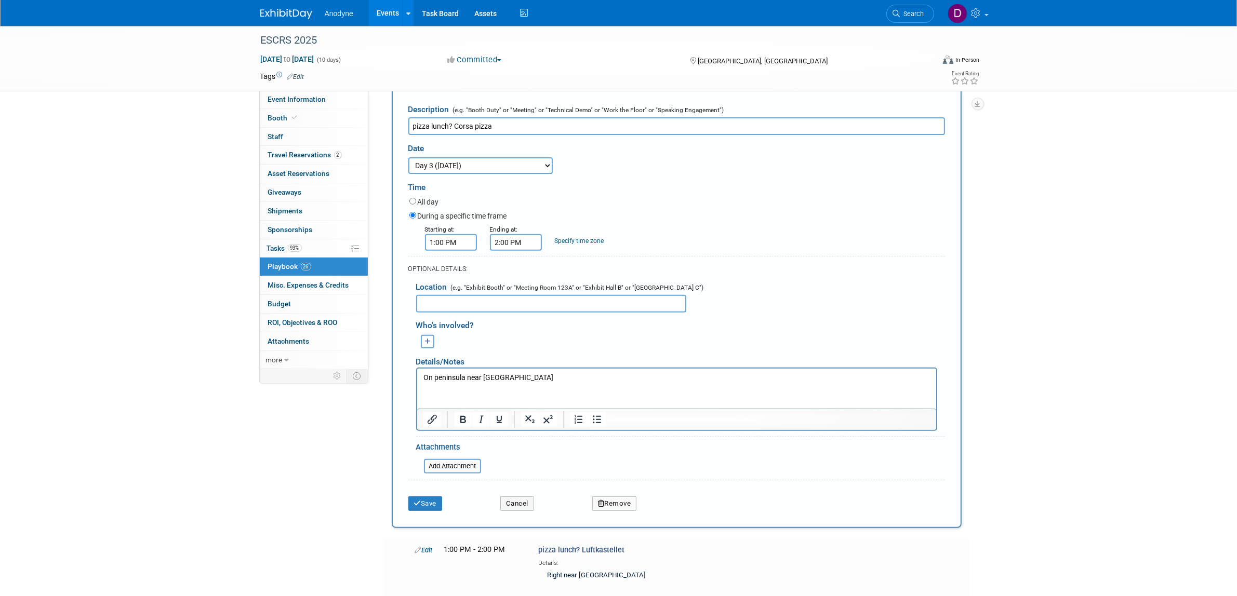
click at [477, 174] on select "3 days before the event starts (Sep 5, 2025) 2 days before the event starts (Se…" at bounding box center [480, 165] width 144 height 17
select select "1_2"
click at [408, 174] on select "3 days before the event starts (Sep 5, 2025) 2 days before the event starts (Se…" at bounding box center [480, 165] width 144 height 17
drag, startPoint x: 450, startPoint y: 164, endPoint x: 431, endPoint y: 161, distance: 19.0
click at [431, 135] on input "pizza lunch? Corsa pizza" at bounding box center [676, 126] width 537 height 18
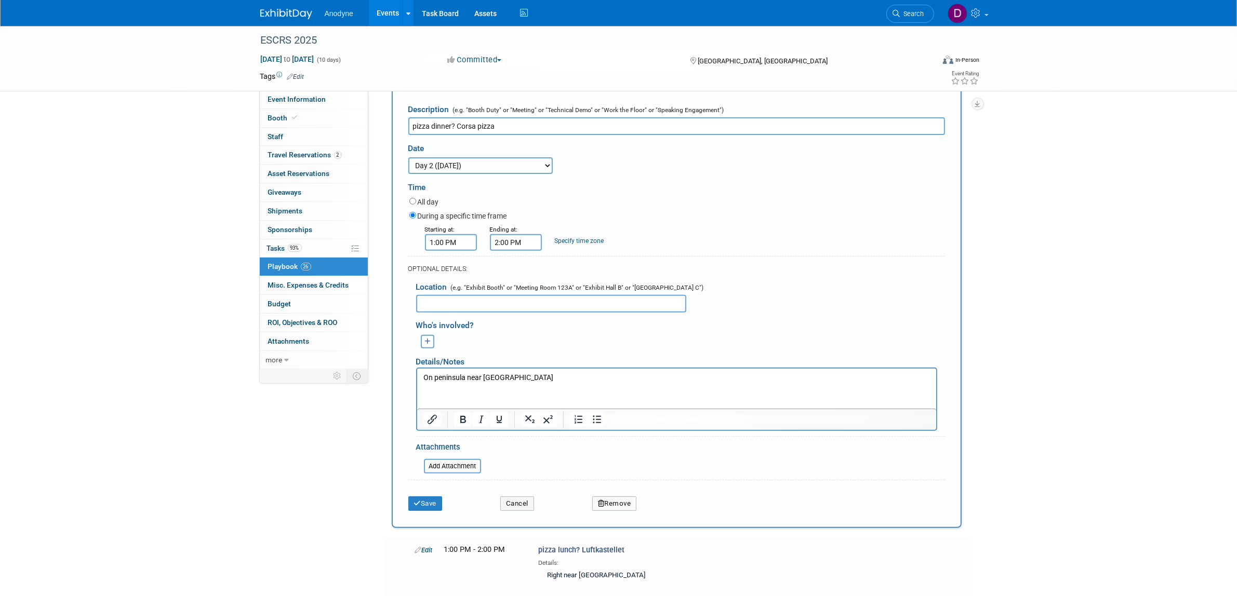
type input "pizza dinner? Corsa pizza"
click at [422, 511] on div "Save" at bounding box center [447, 500] width 92 height 21
click at [455, 251] on input "1:00 PM" at bounding box center [451, 242] width 52 height 17
drag, startPoint x: 444, startPoint y: 323, endPoint x: 455, endPoint y: 339, distance: 19.2
click at [445, 299] on span "01" at bounding box center [449, 289] width 20 height 19
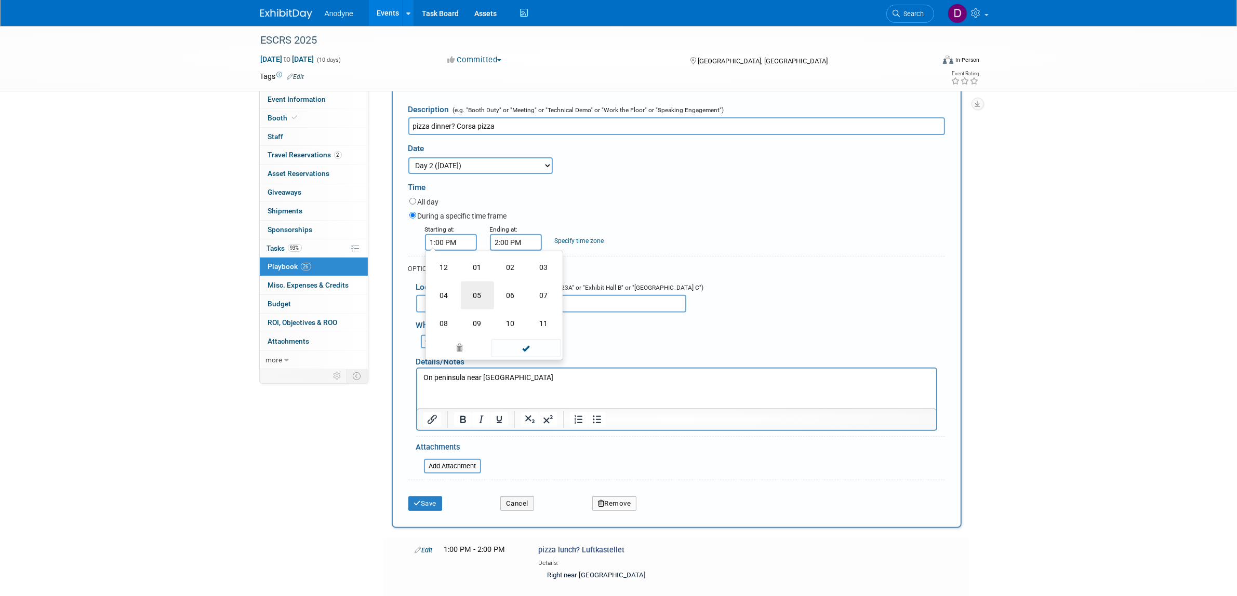
click at [476, 310] on td "05" at bounding box center [477, 296] width 33 height 28
type input "5:00 PM"
click at [524, 345] on span at bounding box center [526, 336] width 70 height 18
click at [510, 251] on input "2:00 PM" at bounding box center [516, 242] width 52 height 17
click at [517, 299] on span "02" at bounding box center [514, 289] width 20 height 19
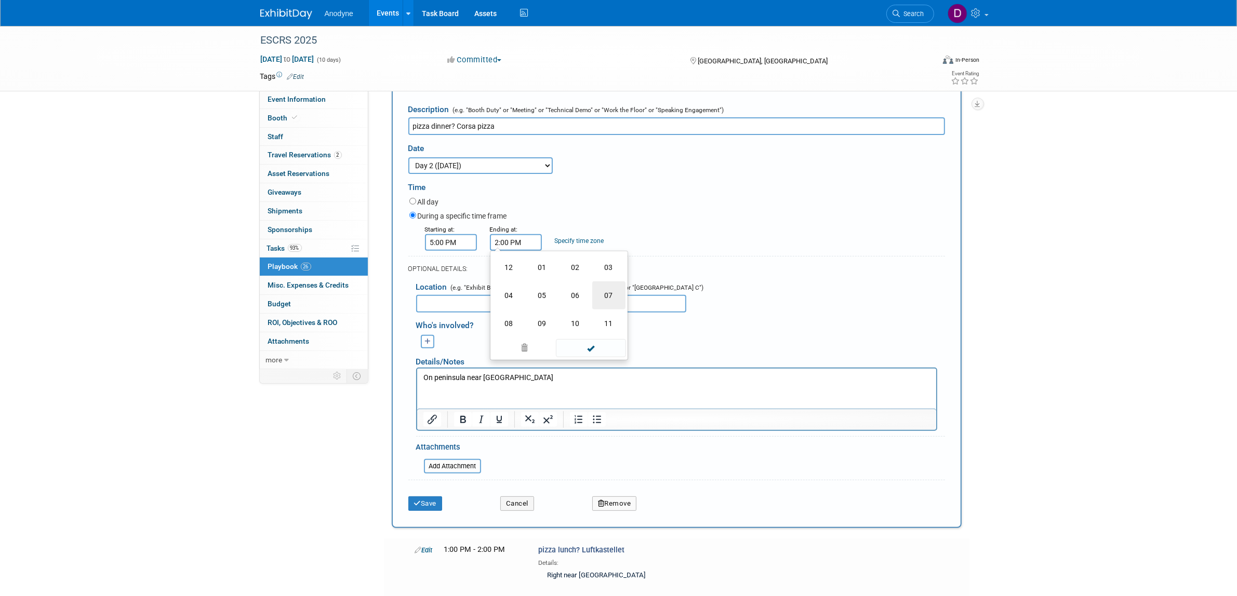
click at [596, 310] on td "07" at bounding box center [608, 296] width 33 height 28
type input "7:00 PM"
click at [567, 345] on span at bounding box center [591, 336] width 70 height 18
click at [424, 511] on div "Save" at bounding box center [447, 500] width 92 height 21
click at [427, 511] on button "Save" at bounding box center [425, 504] width 34 height 15
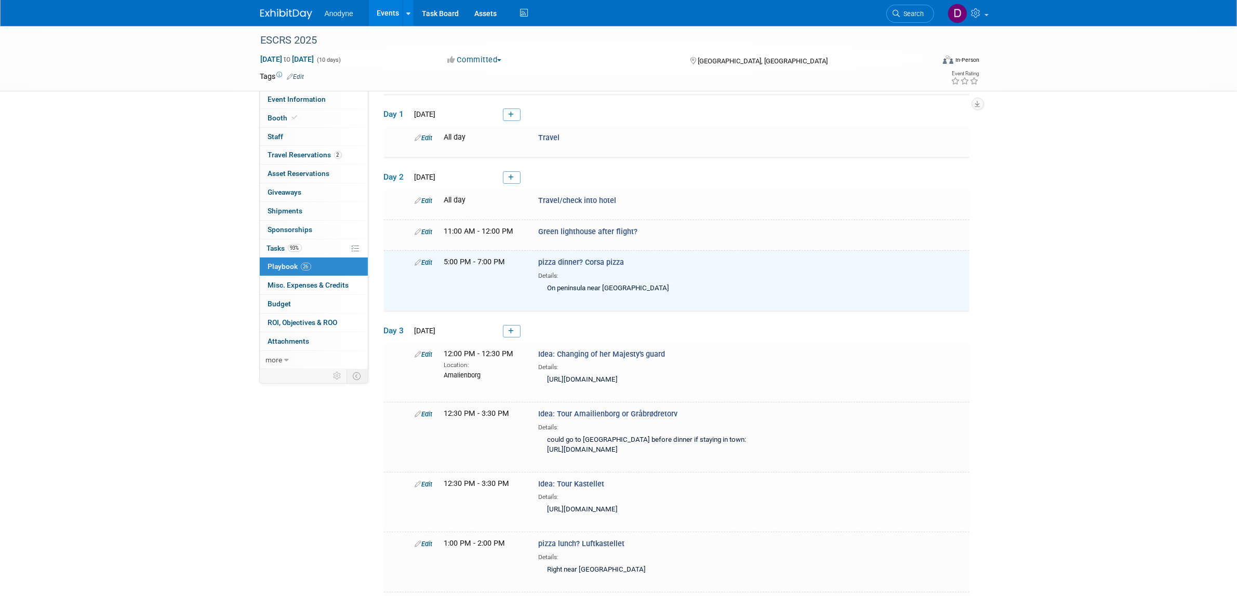
scroll to position [26, 0]
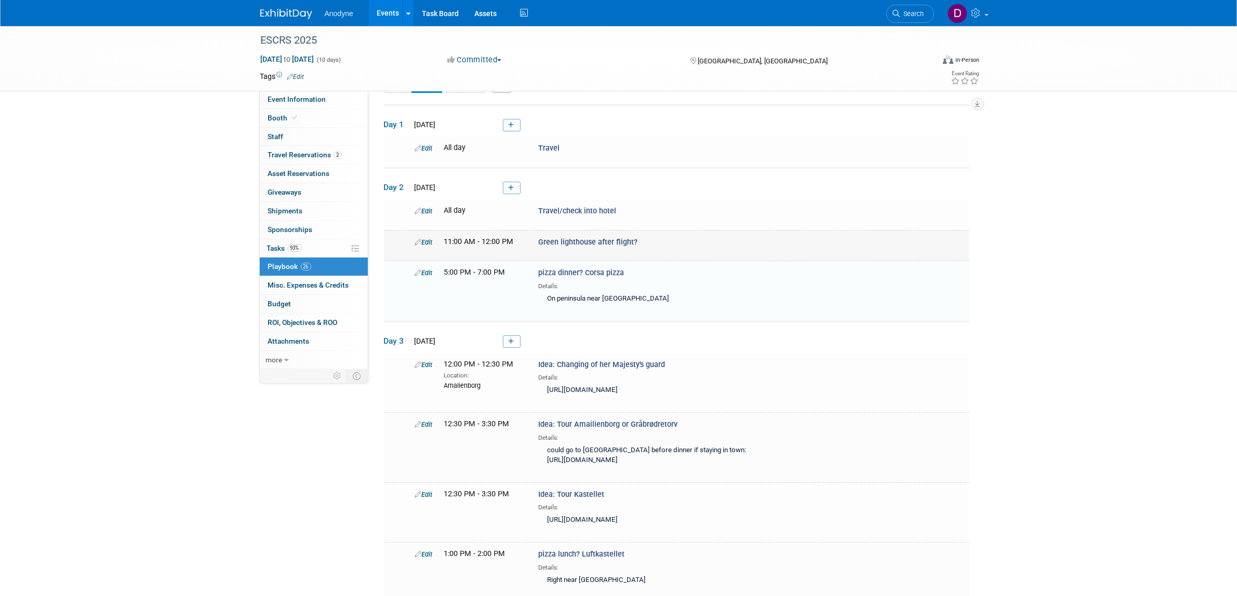
click at [430, 243] on link "Edit" at bounding box center [424, 242] width 18 height 8
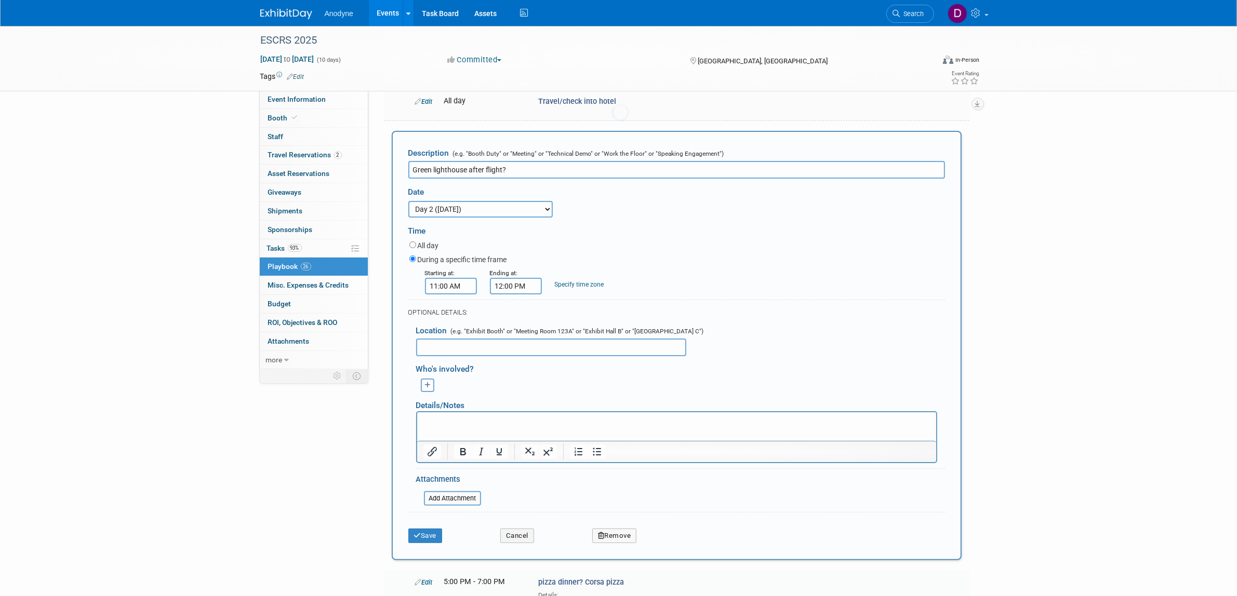
scroll to position [0, 0]
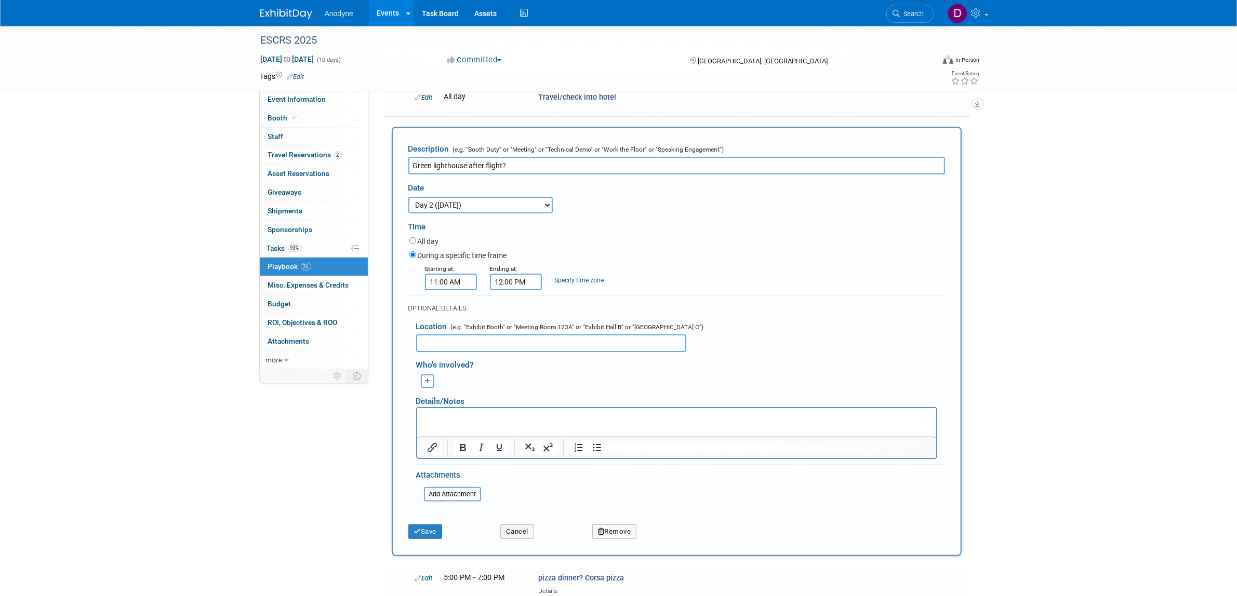
click at [458, 281] on input "11:00 AM" at bounding box center [451, 282] width 52 height 17
click at [445, 321] on span "11" at bounding box center [449, 328] width 20 height 19
click at [443, 333] on td "04" at bounding box center [444, 335] width 33 height 28
click at [499, 328] on span "00" at bounding box center [498, 328] width 20 height 19
click at [513, 335] on td "30" at bounding box center [510, 335] width 33 height 28
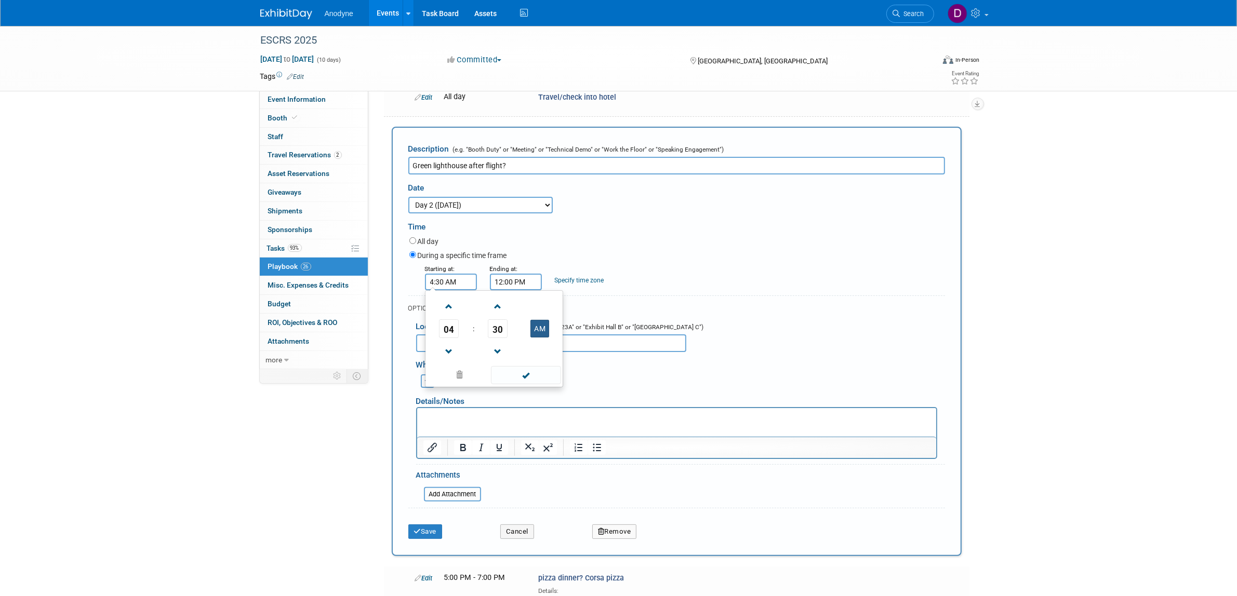
click at [536, 331] on button "AM" at bounding box center [539, 329] width 19 height 18
type input "4:30 PM"
click at [537, 370] on span at bounding box center [526, 375] width 70 height 18
click at [518, 281] on input "12:00 PM" at bounding box center [516, 282] width 52 height 17
click at [510, 319] on span "12" at bounding box center [514, 328] width 20 height 19
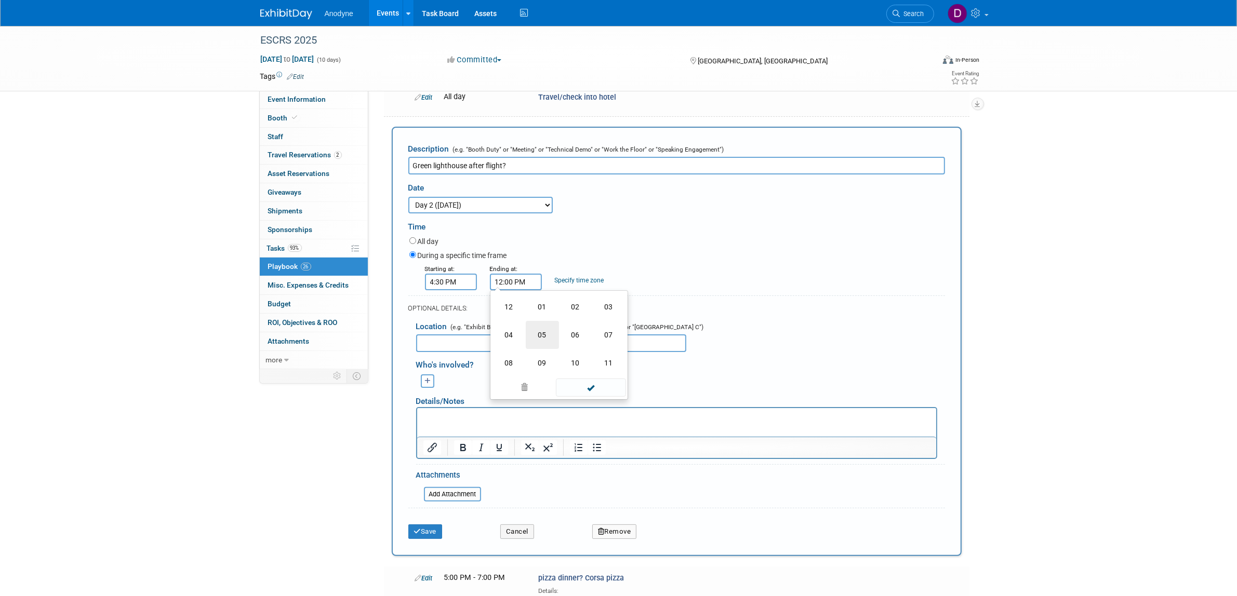
click at [540, 338] on td "05" at bounding box center [542, 335] width 33 height 28
type input "5:00 PM"
click at [586, 377] on span at bounding box center [591, 375] width 70 height 18
click at [424, 525] on button "Save" at bounding box center [425, 532] width 34 height 15
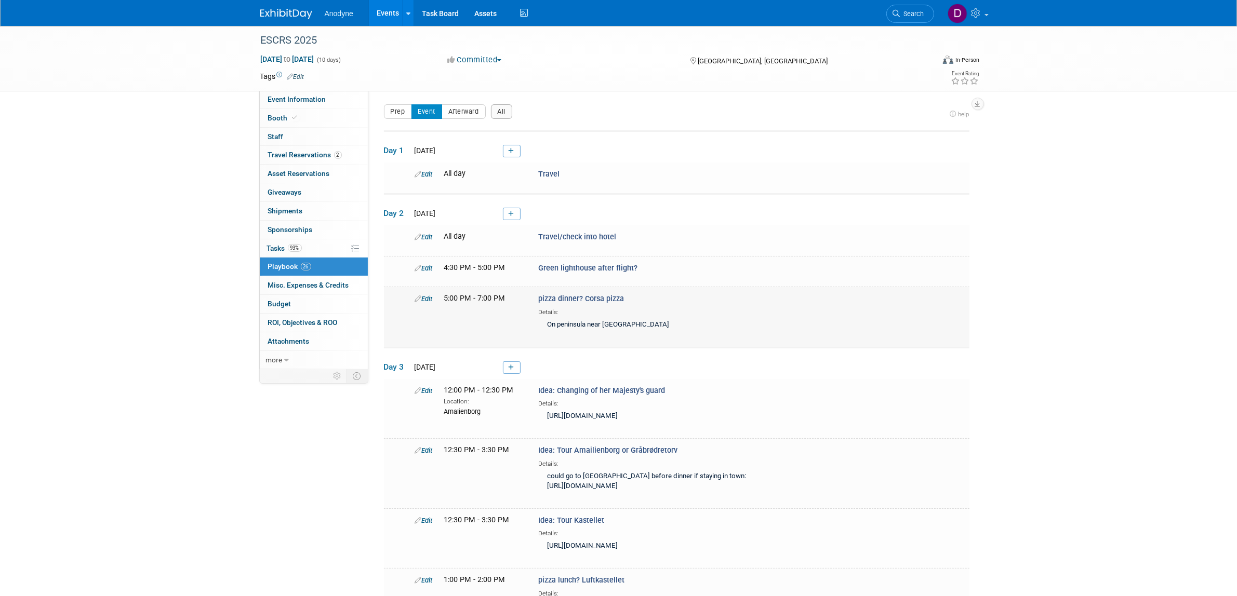
drag, startPoint x: 626, startPoint y: 300, endPoint x: 584, endPoint y: 298, distance: 42.1
click at [584, 298] on div "pizza dinner? Corsa pizza Details: On peninsula near green lighthouse" at bounding box center [671, 314] width 283 height 40
click at [512, 215] on icon at bounding box center [512, 214] width 6 height 6
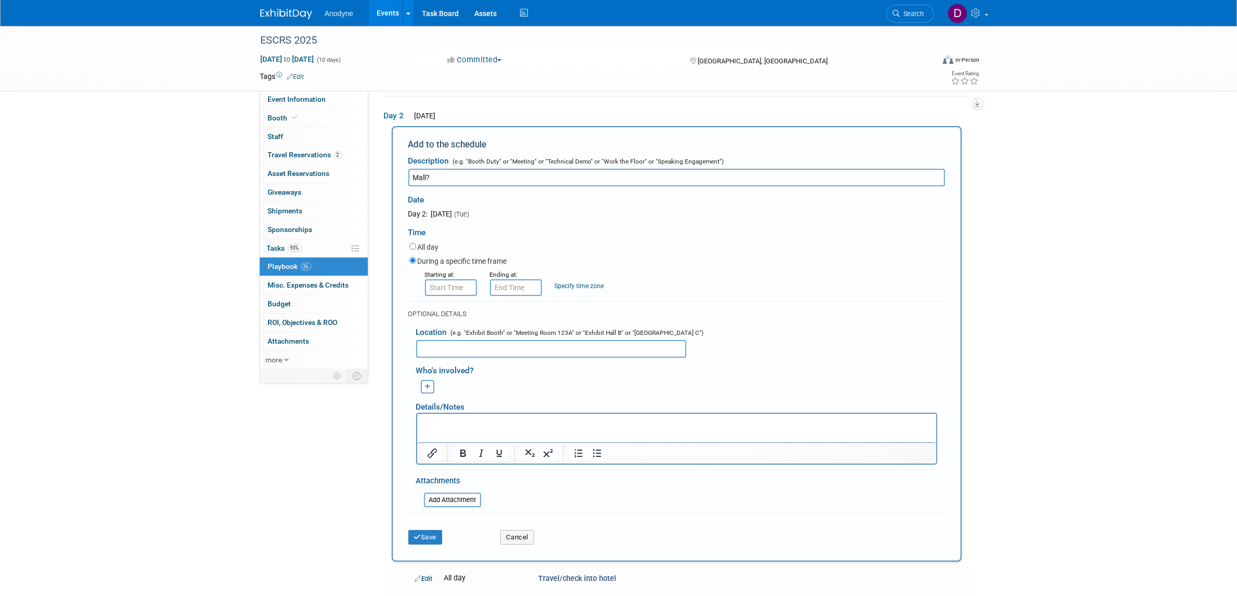
type input "Mall?"
click at [457, 281] on input "8:00 AM" at bounding box center [451, 287] width 52 height 17
click at [455, 330] on span "08" at bounding box center [449, 335] width 20 height 19
click at [455, 336] on td "04" at bounding box center [444, 341] width 33 height 28
click at [504, 329] on span "00" at bounding box center [498, 335] width 20 height 19
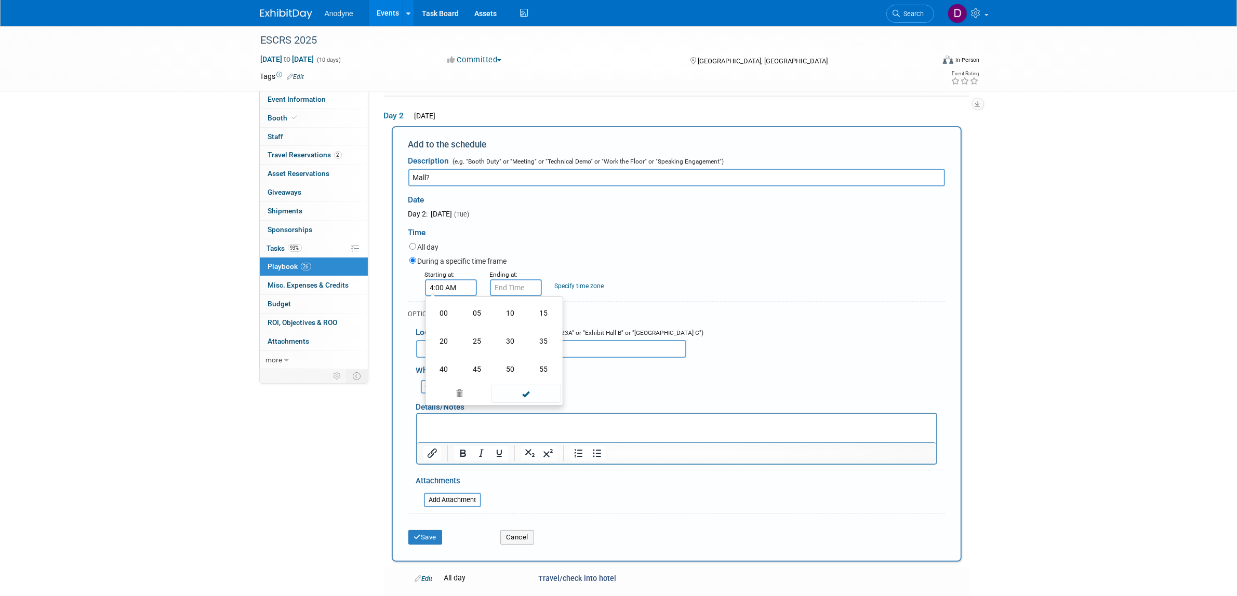
click at [508, 343] on td "30" at bounding box center [510, 341] width 33 height 28
click at [530, 327] on button "AM" at bounding box center [539, 335] width 19 height 18
type input "4:30 PM"
click at [527, 382] on span at bounding box center [526, 381] width 70 height 18
drag, startPoint x: 508, startPoint y: 283, endPoint x: 510, endPoint y: 291, distance: 8.6
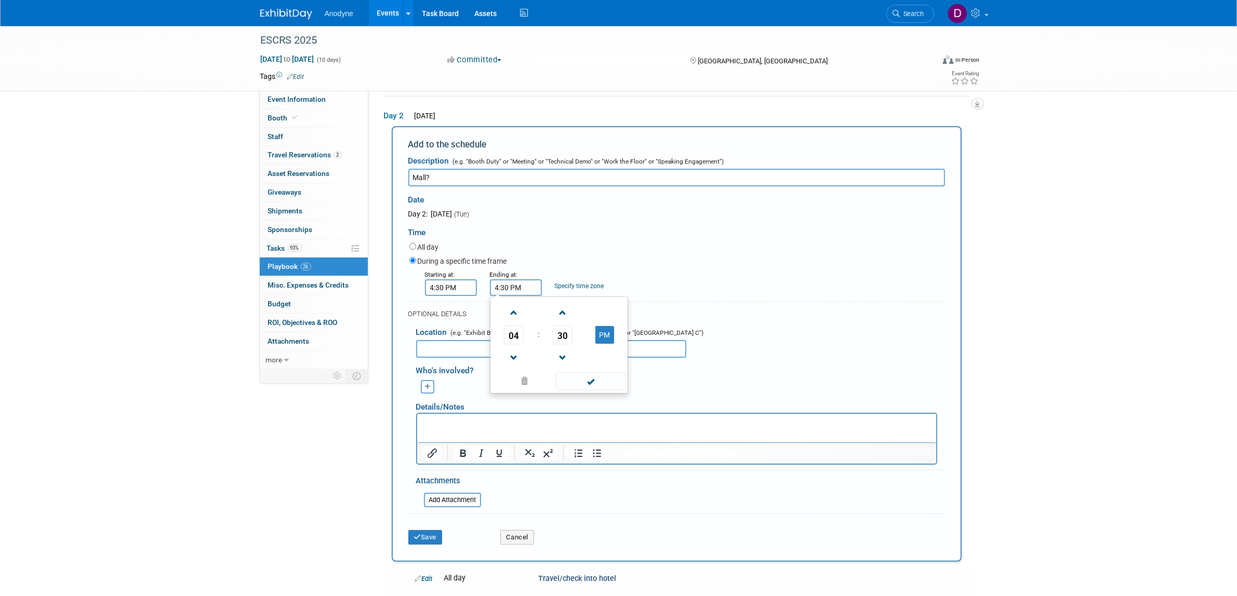
click at [508, 284] on input "4:30 PM" at bounding box center [516, 287] width 52 height 17
click at [520, 338] on span "04" at bounding box center [514, 335] width 20 height 19
click at [546, 336] on td "05" at bounding box center [542, 341] width 33 height 28
type input "5:30 PM"
click at [575, 377] on span at bounding box center [591, 381] width 70 height 18
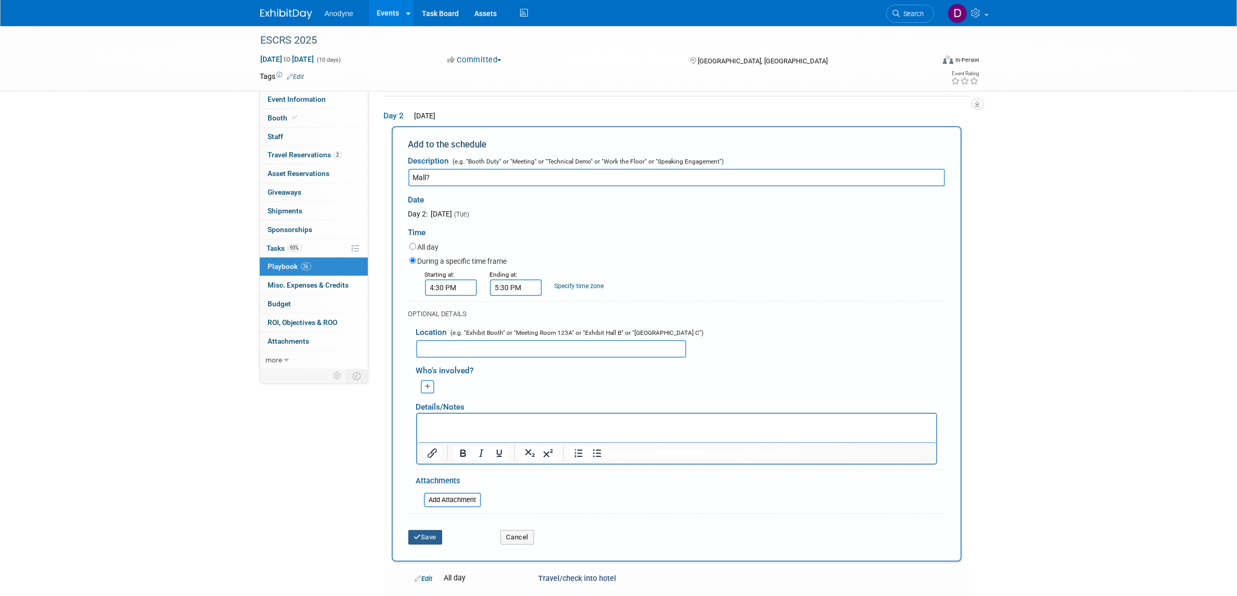
click at [421, 538] on button "Save" at bounding box center [425, 537] width 34 height 15
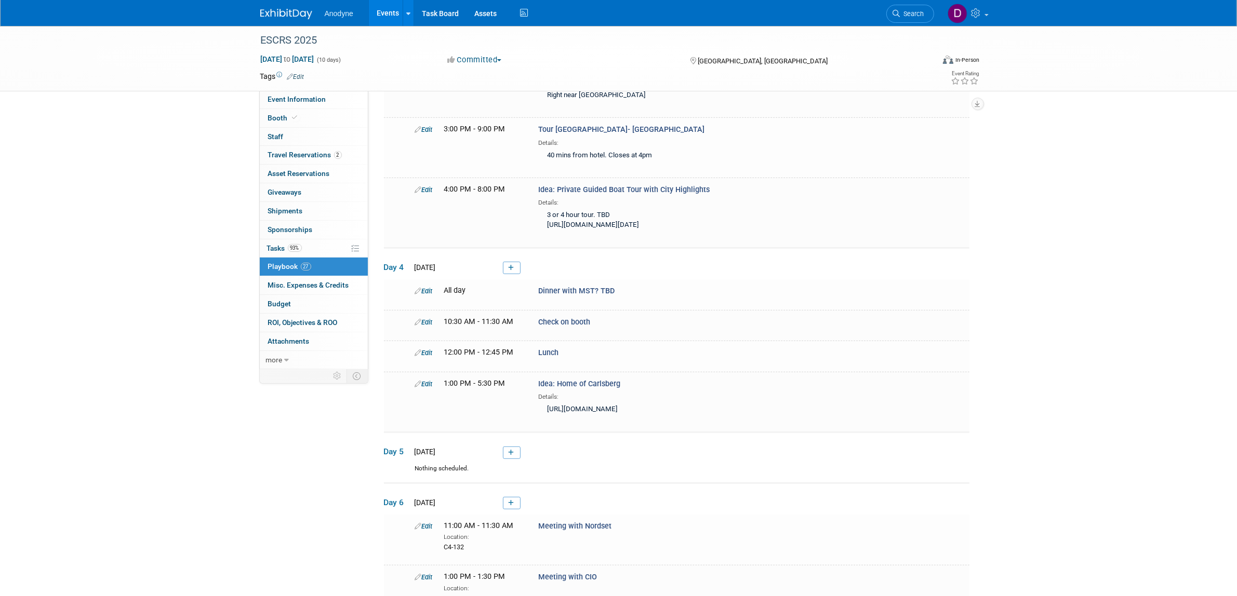
scroll to position [519, 0]
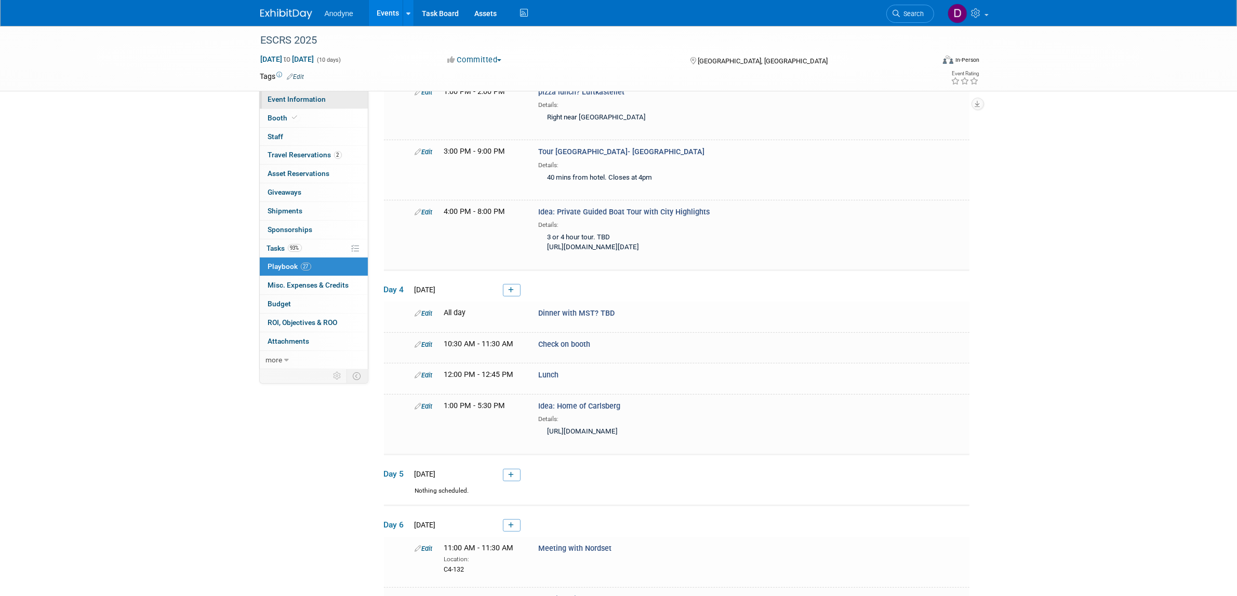
click at [308, 100] on span "Event Information" at bounding box center [297, 99] width 58 height 8
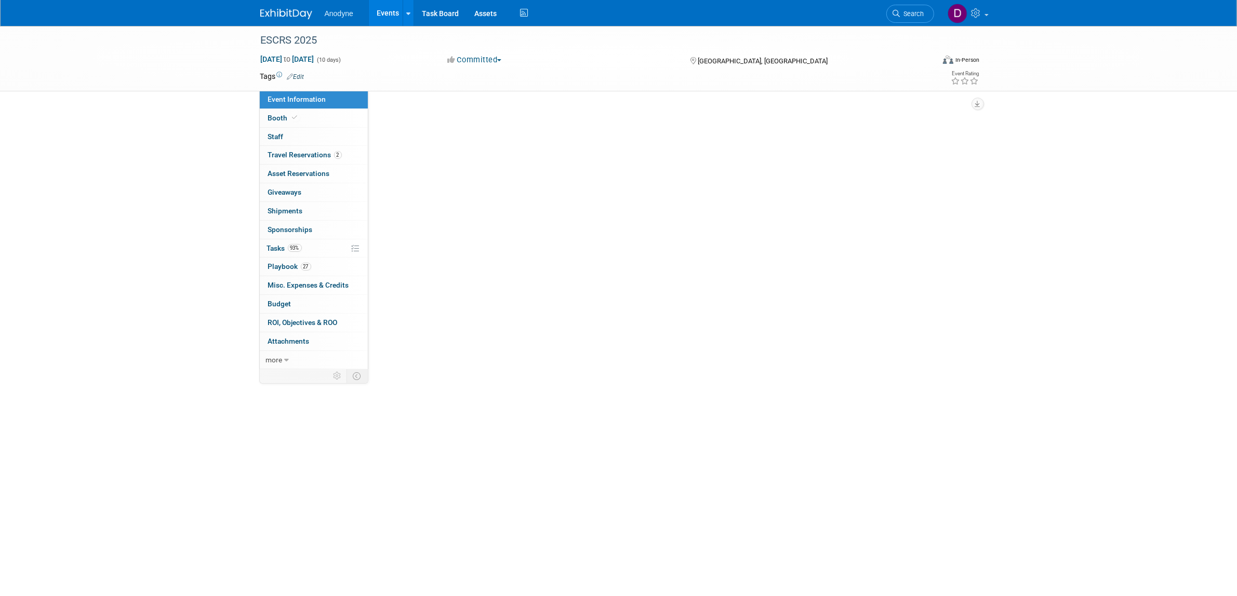
scroll to position [0, 0]
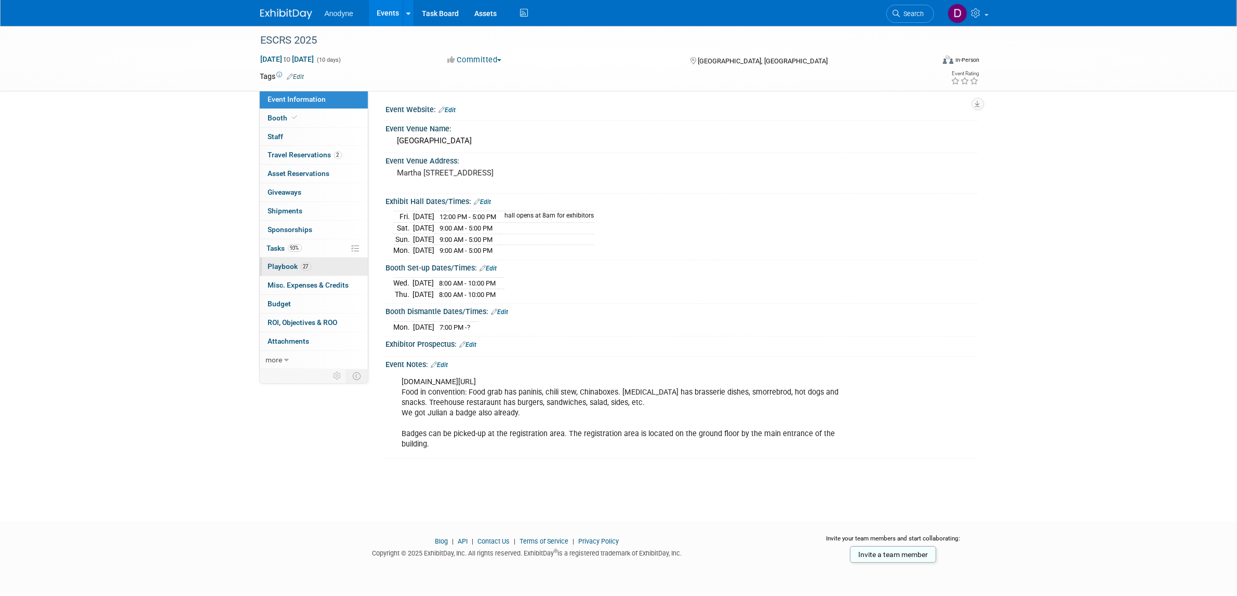
click at [317, 270] on link "27 Playbook 27" at bounding box center [314, 267] width 108 height 18
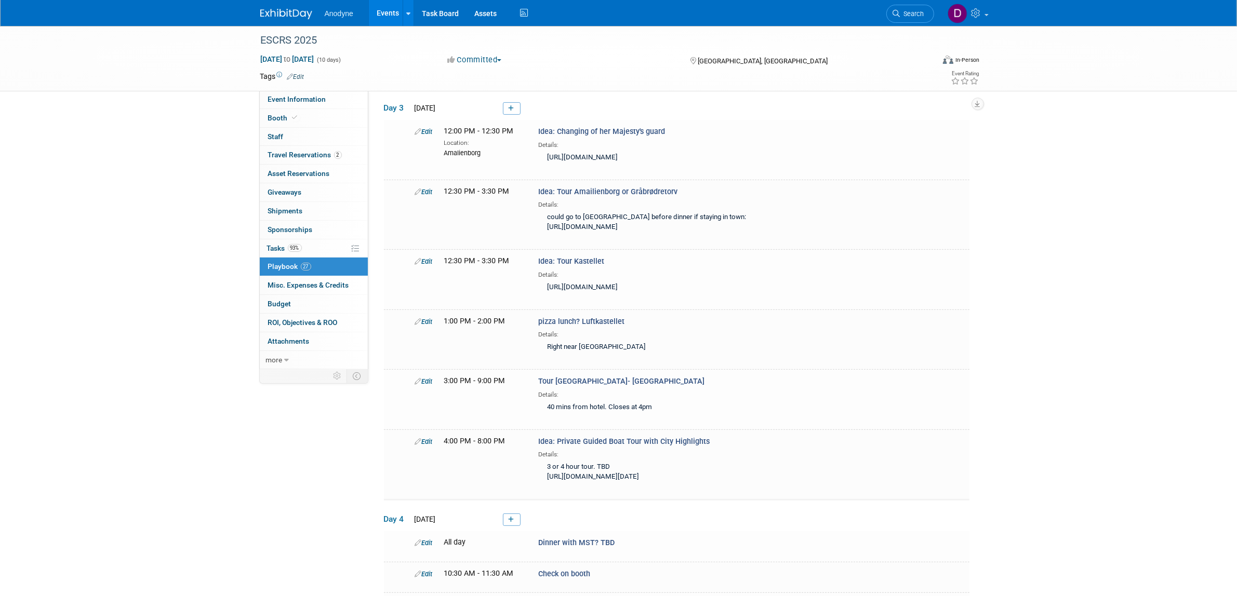
scroll to position [325, 0]
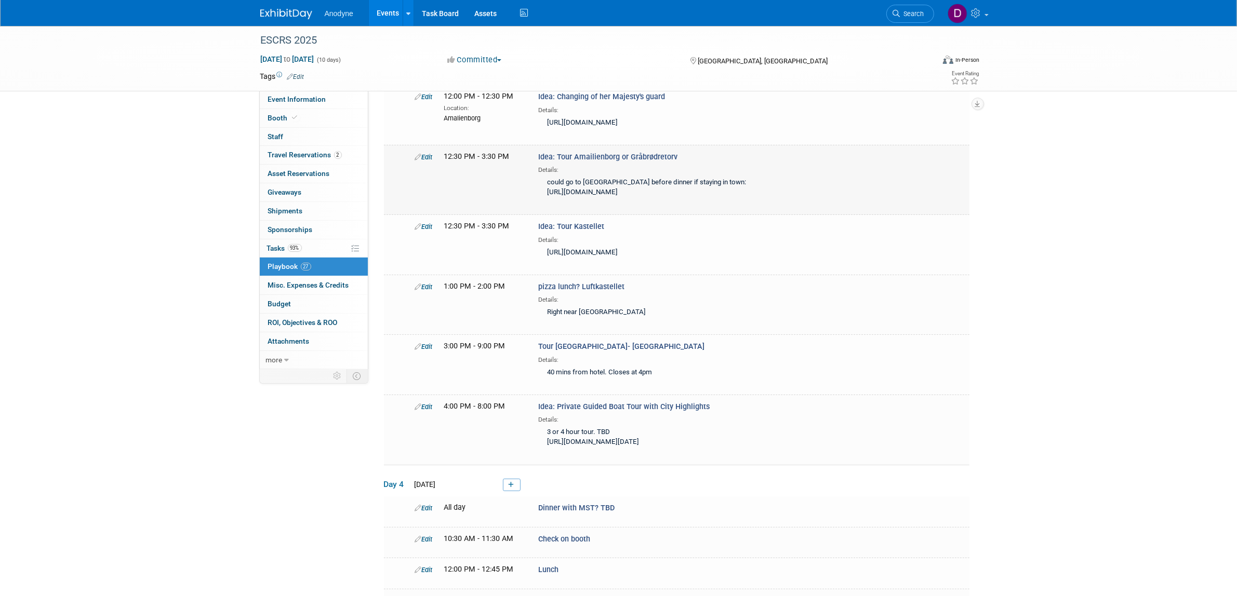
drag, startPoint x: 679, startPoint y: 173, endPoint x: 628, endPoint y: 172, distance: 51.4
click at [628, 172] on div "Idea: Tour Amailienborg or Gråbrødretorv Details: could go to Gråbrødretorv bef…" at bounding box center [671, 177] width 283 height 50
click at [1068, 224] on div "ESCRS 2025 Sep 8, 2025 to Sep 17, 2025 (10 days) Sep 8, 2025 to Sep 17, 2025 Co…" at bounding box center [618, 582] width 1237 height 1762
click at [1147, 326] on div "ESCRS 2025 Sep 8, 2025 to Sep 17, 2025 (10 days) Sep 8, 2025 to Sep 17, 2025 Co…" at bounding box center [618, 582] width 1237 height 1762
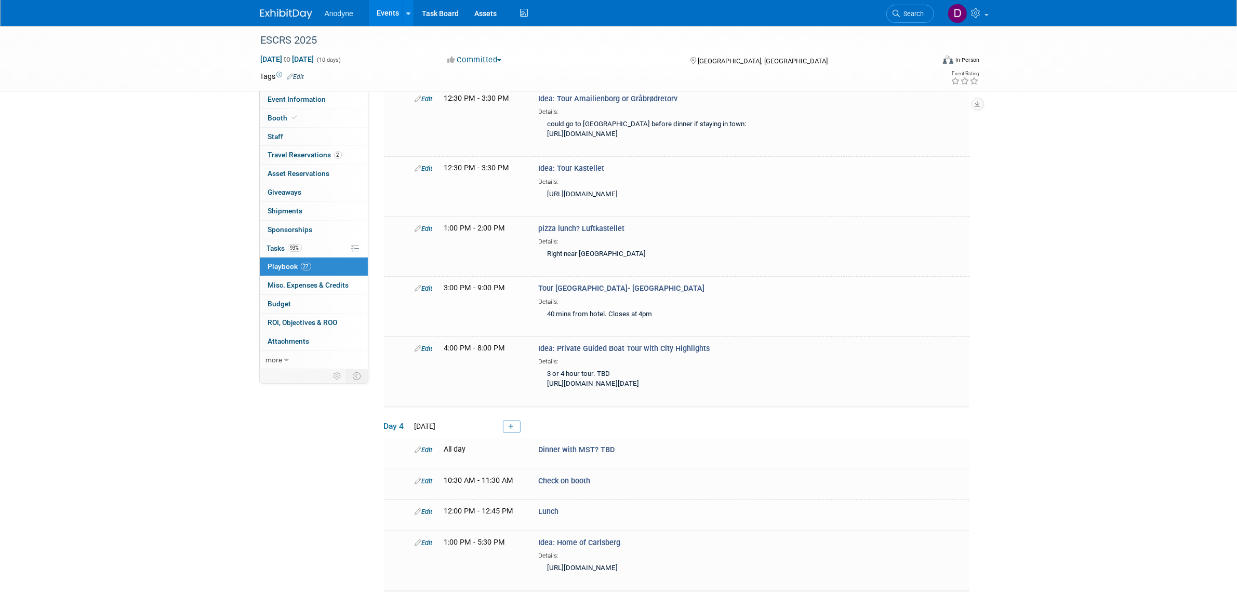
scroll to position [584, 0]
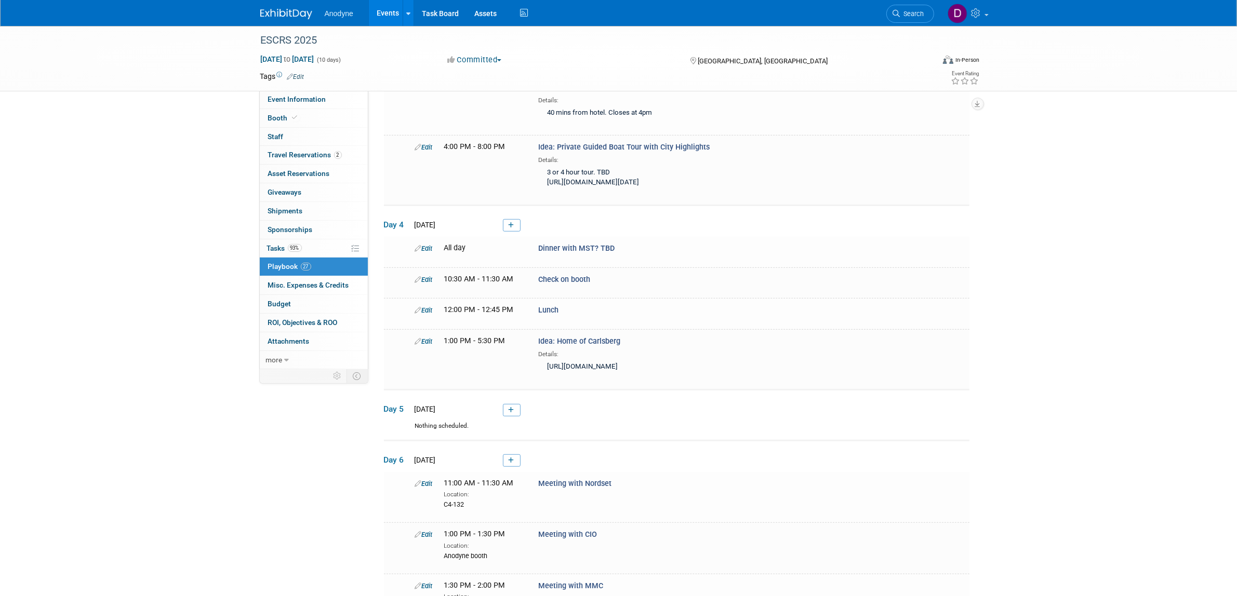
click at [1123, 366] on div "ESCRS 2025 Sep 8, 2025 to Sep 17, 2025 (10 days) Sep 8, 2025 to Sep 17, 2025 Co…" at bounding box center [618, 323] width 1237 height 1762
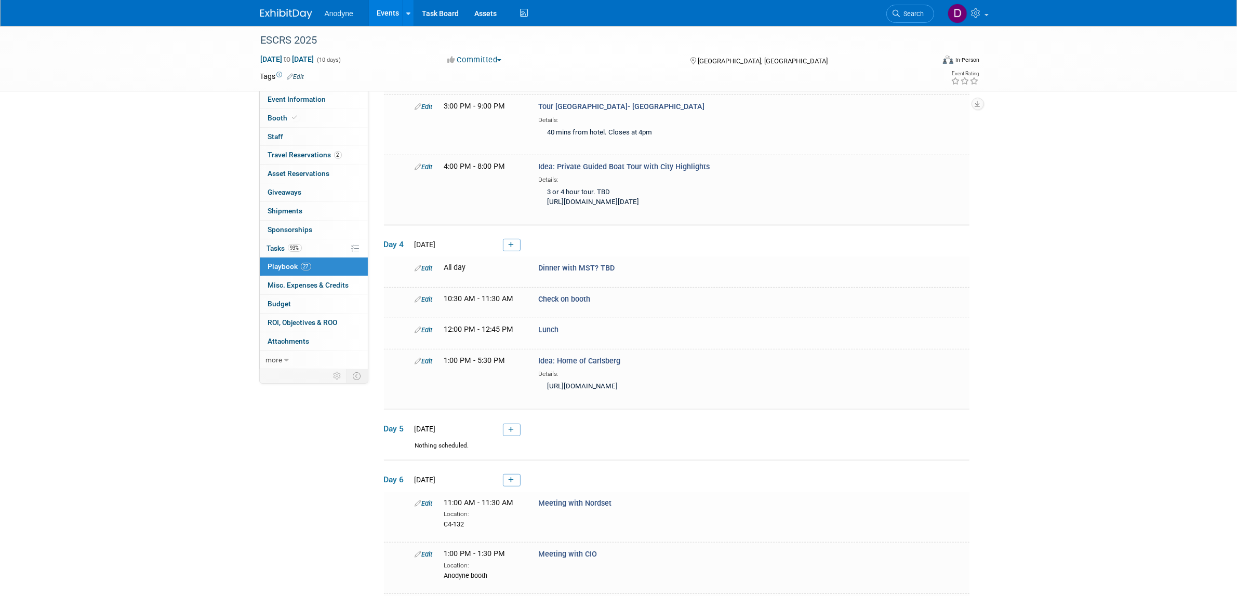
scroll to position [567, 0]
click at [1182, 359] on div "ESCRS 2025 Sep 8, 2025 to Sep 17, 2025 (10 days) Sep 8, 2025 to Sep 17, 2025 Co…" at bounding box center [618, 340] width 1237 height 1762
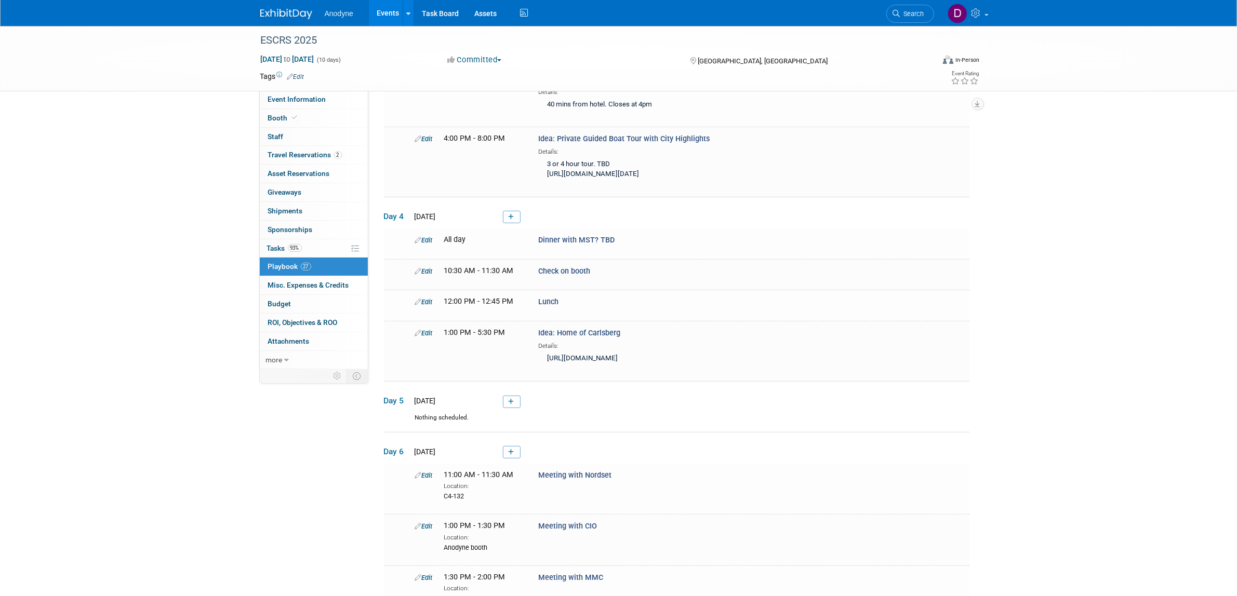
scroll to position [600, 0]
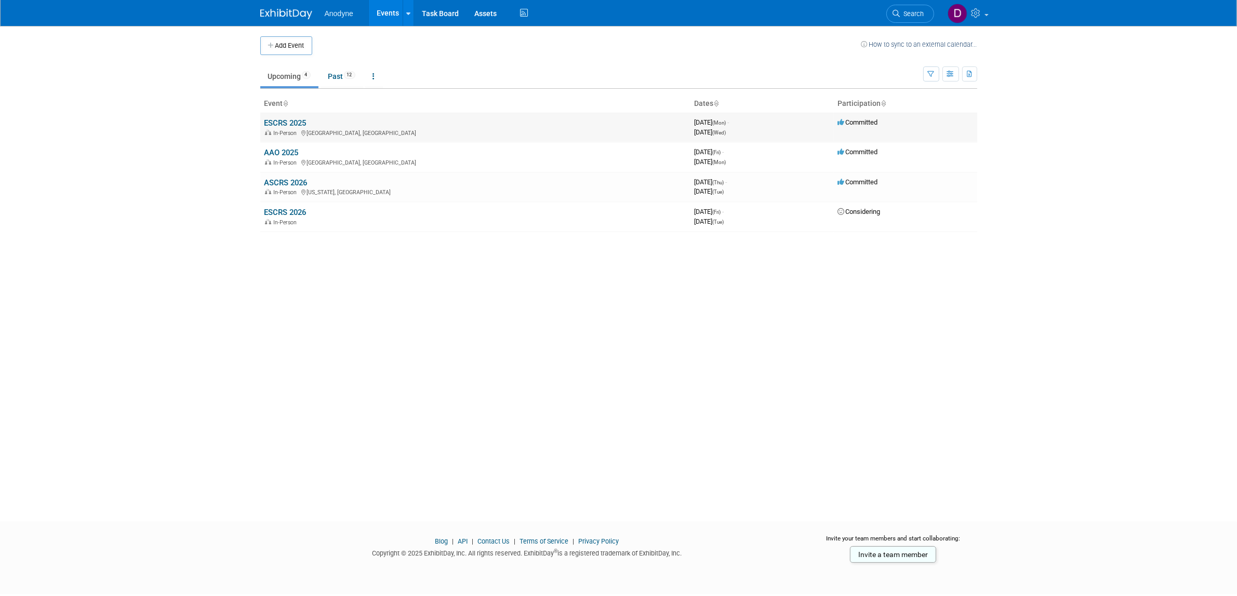
click at [279, 120] on link "ESCRS 2025" at bounding box center [285, 122] width 42 height 9
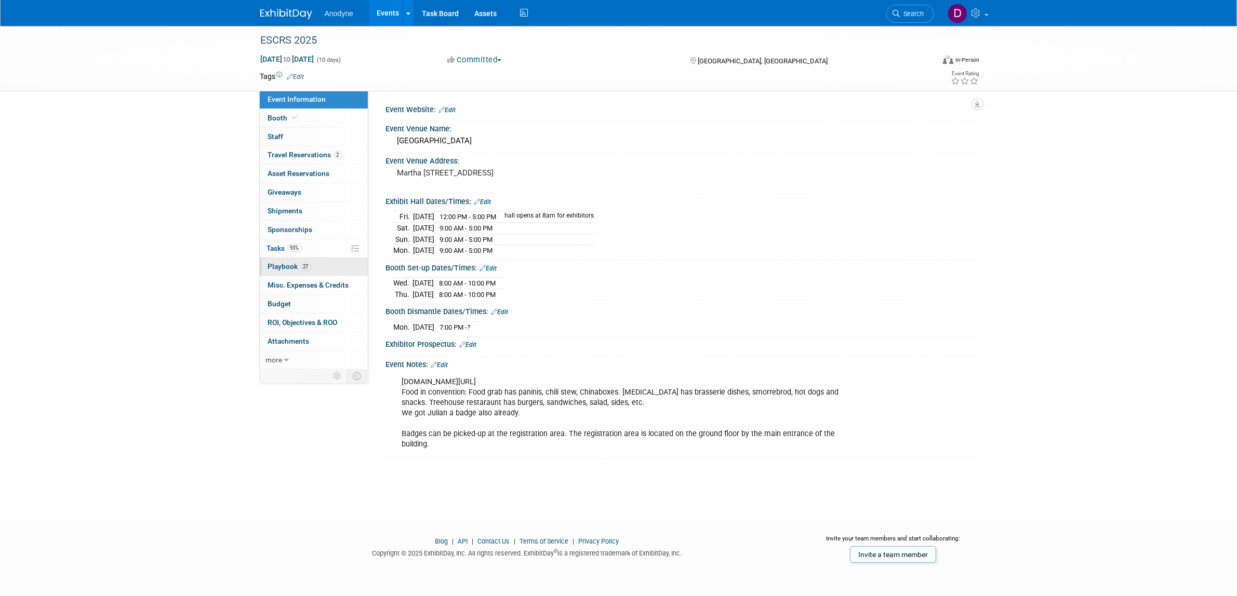
click at [269, 272] on link "27 Playbook 27" at bounding box center [314, 267] width 108 height 18
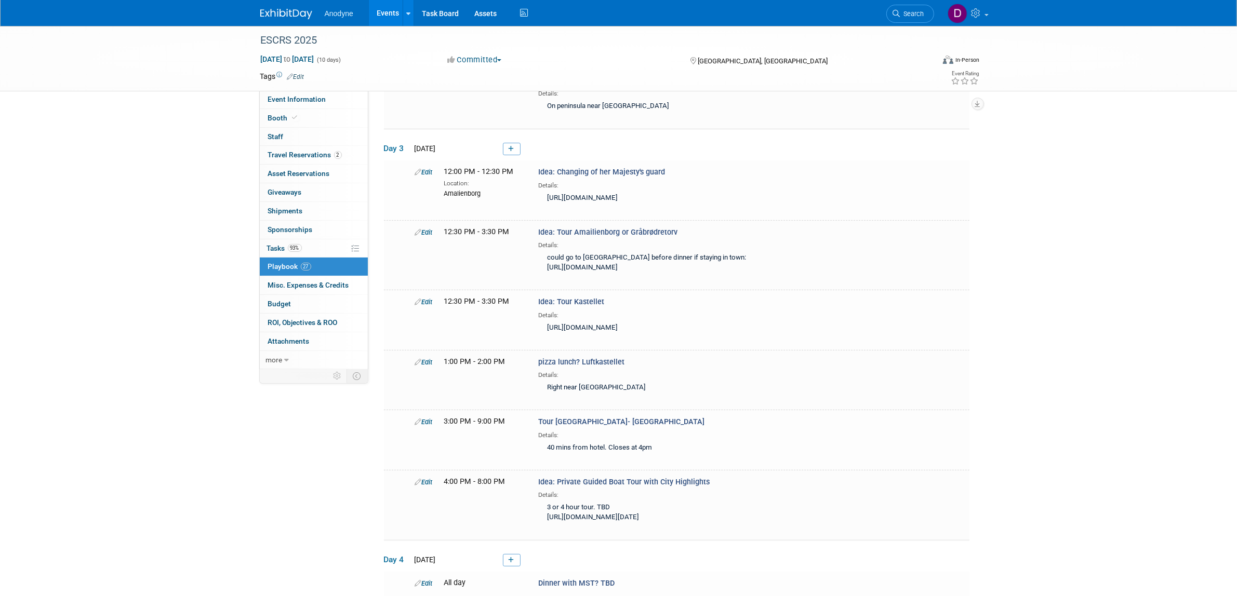
scroll to position [251, 0]
